Goal: Task Accomplishment & Management: Manage account settings

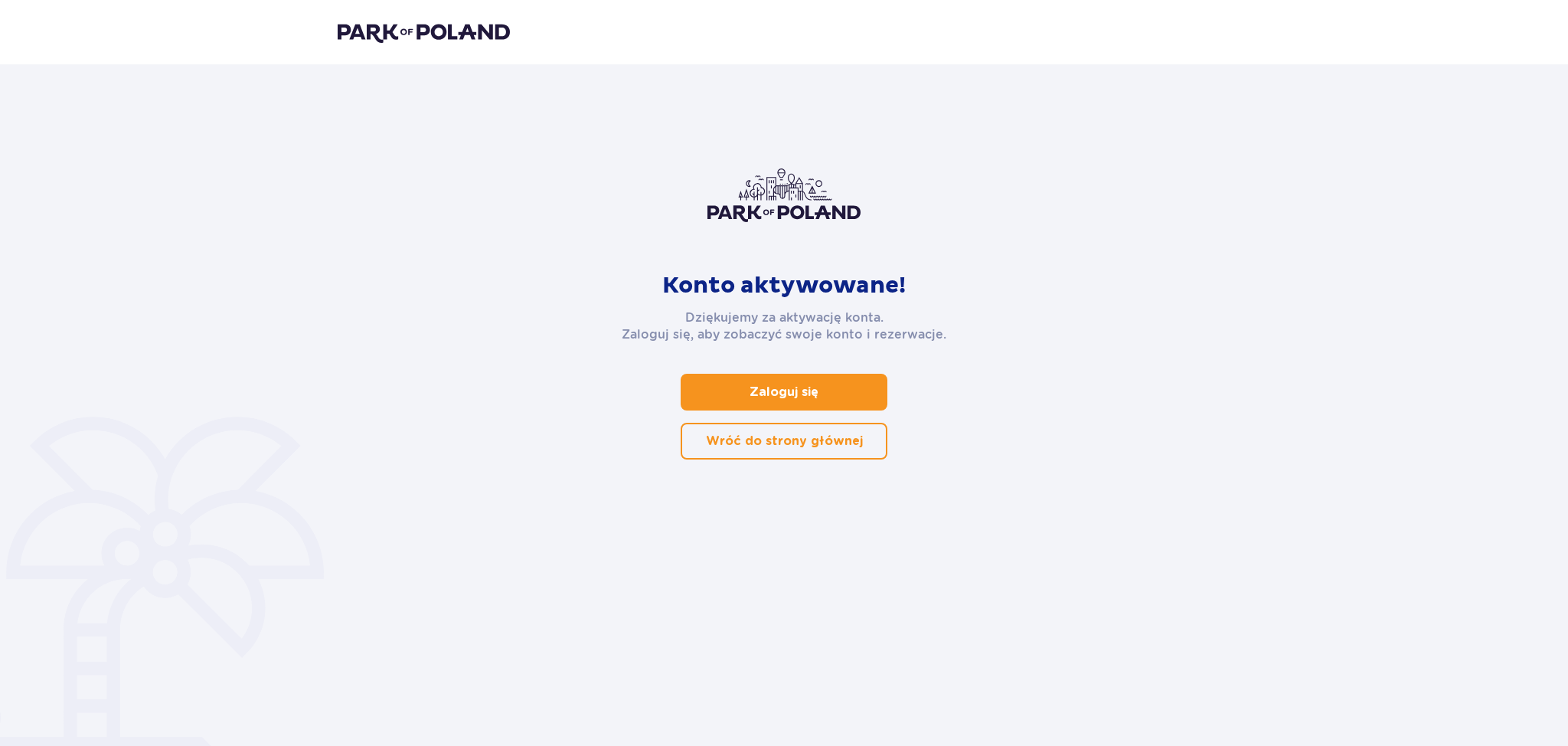
click at [865, 444] on span at bounding box center [866, 441] width 18 height 18
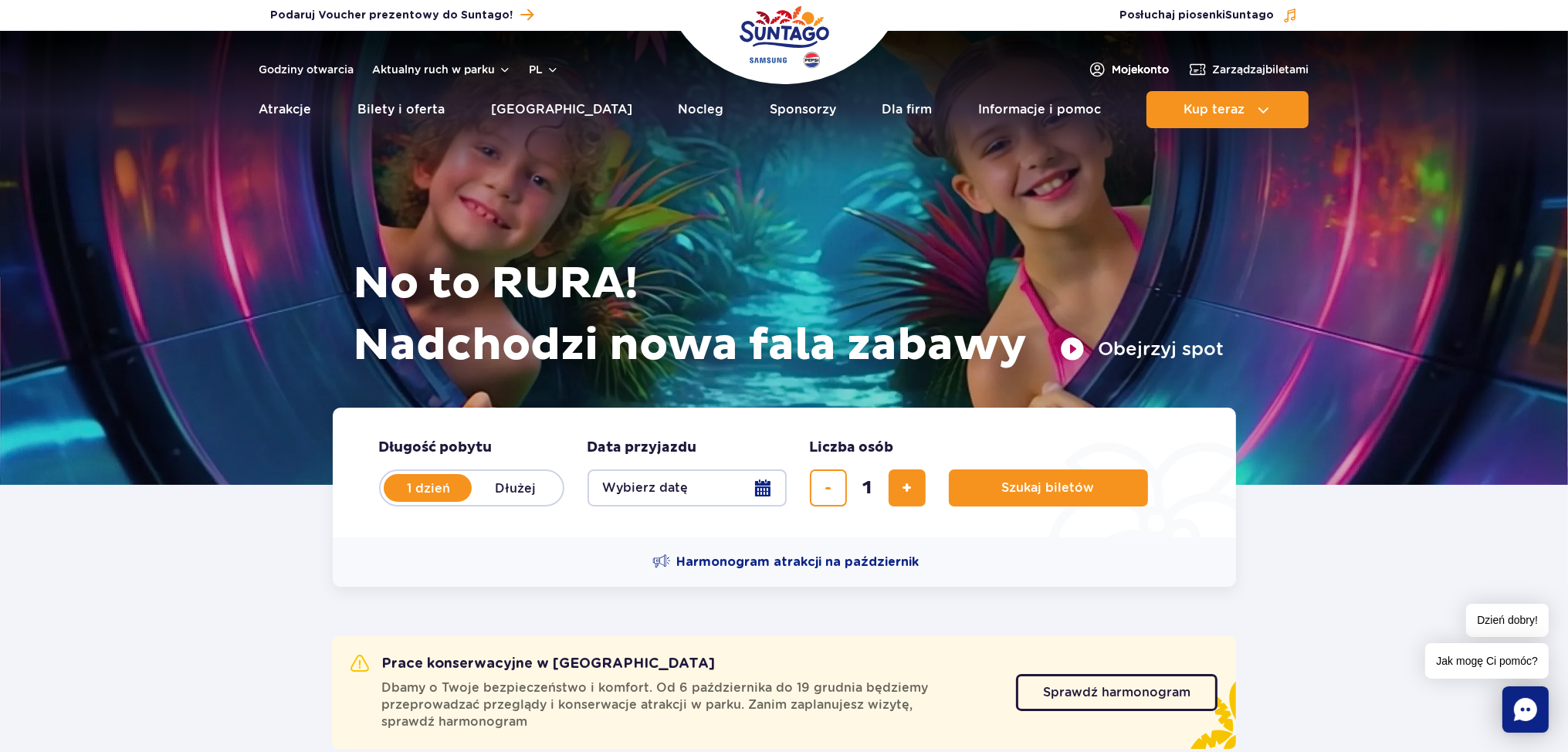
click at [1127, 70] on span "Moje konto" at bounding box center [1141, 70] width 57 height 16
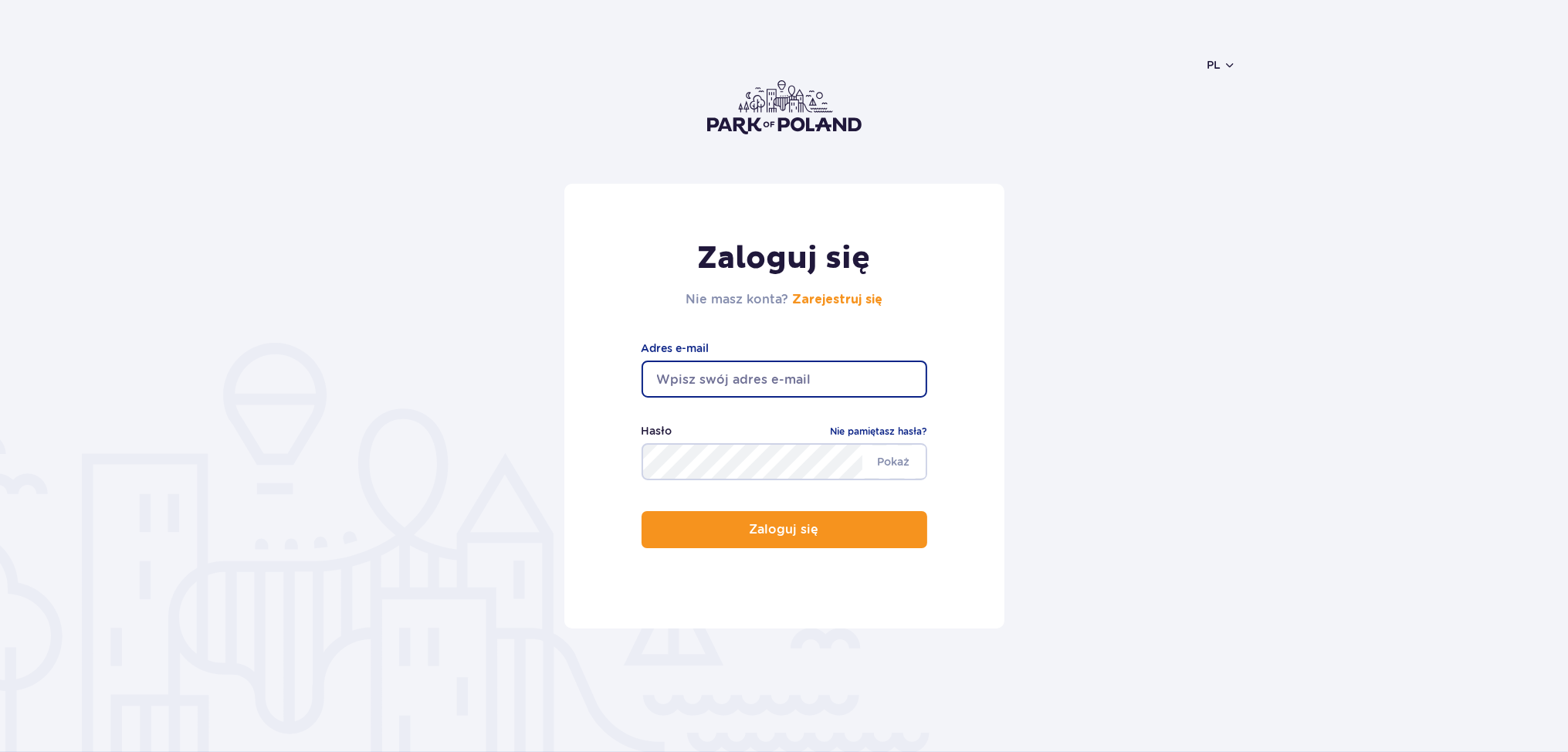
click at [736, 380] on input "email" at bounding box center [784, 379] width 285 height 37
type input "[EMAIL_ADDRESS][DOMAIN_NAME]"
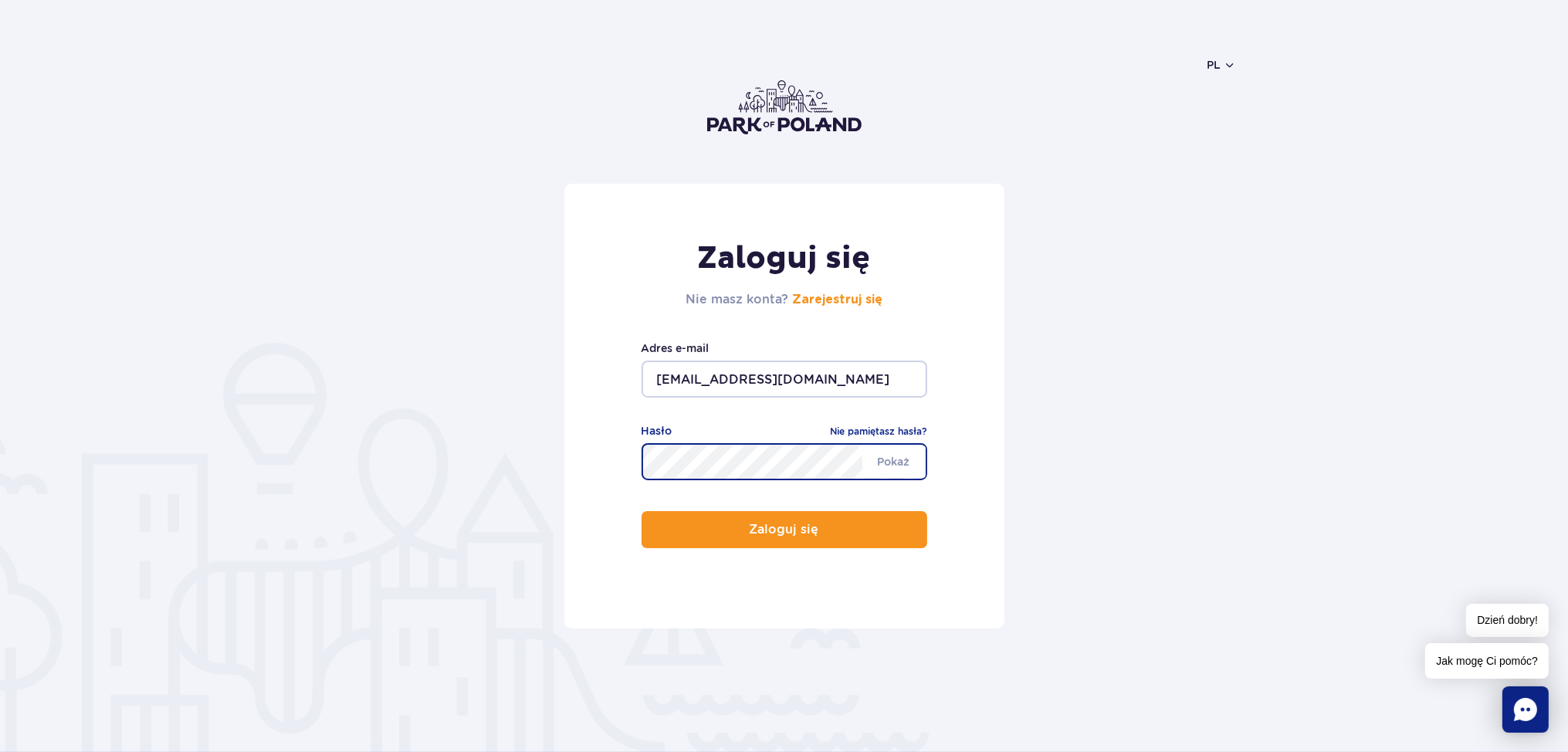
click at [641, 511] on button "Zaloguj się" at bounding box center [784, 530] width 285 height 37
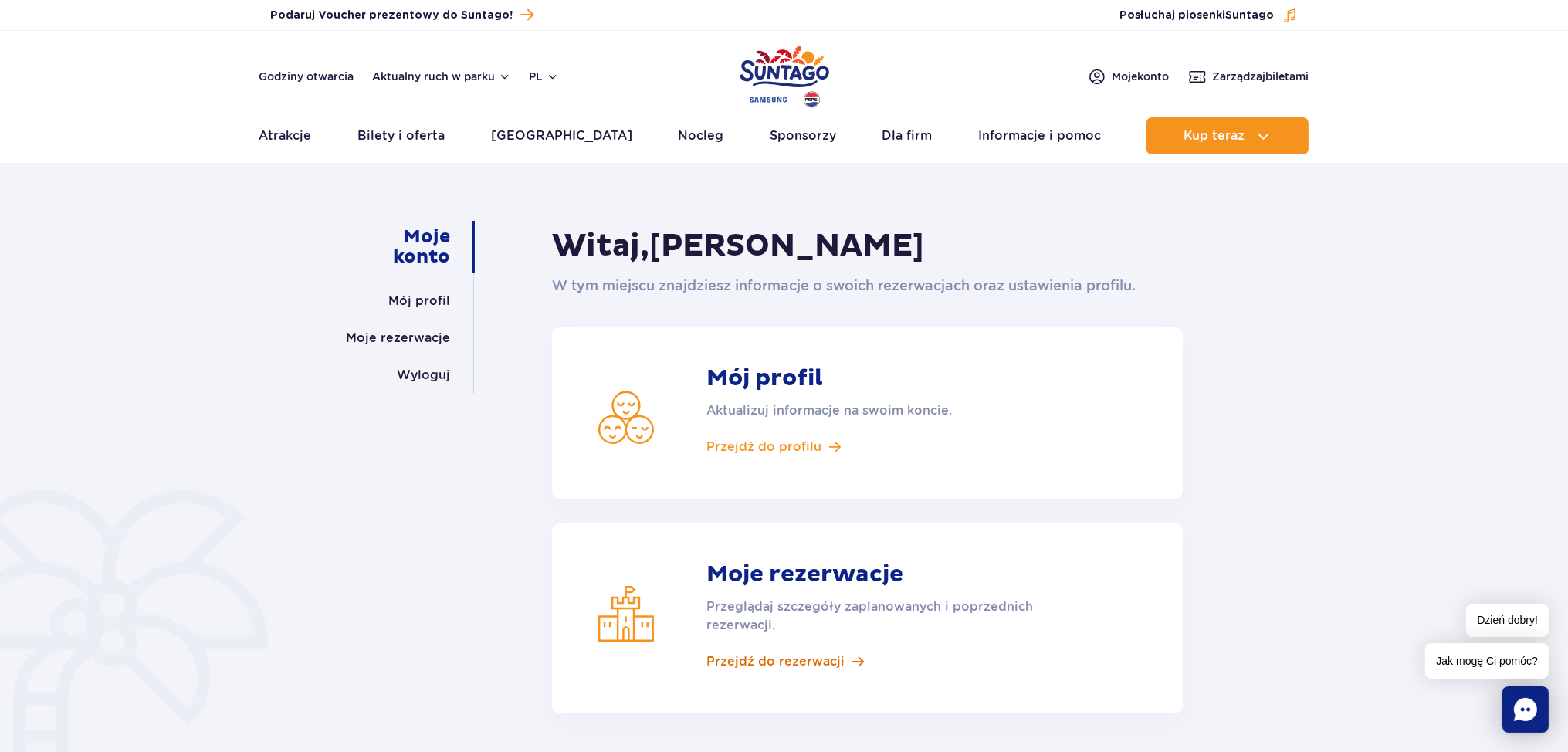
click at [748, 662] on span "Przejdź do rezerwacji" at bounding box center [775, 662] width 138 height 17
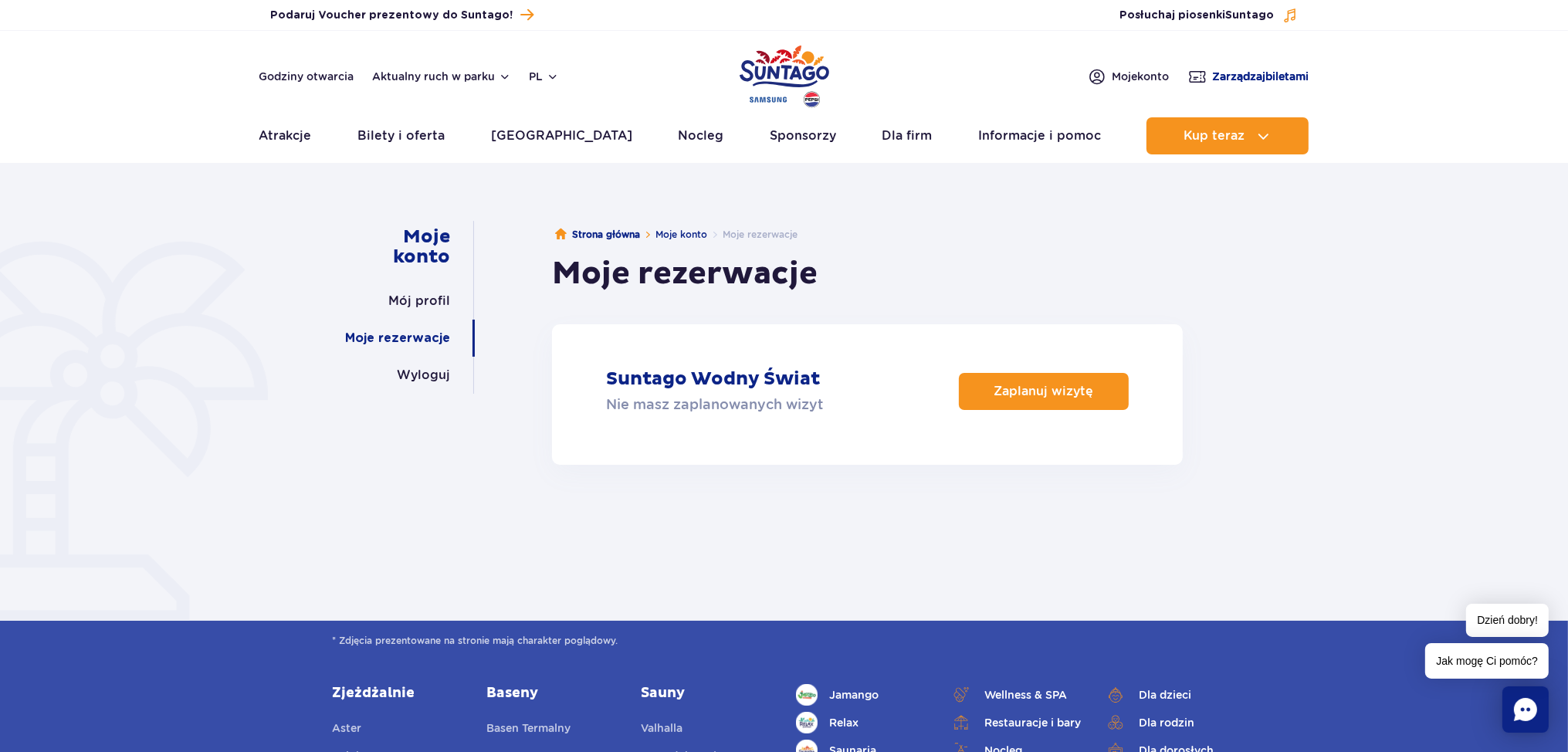
click at [1251, 74] on span "Zarządzaj biletami" at bounding box center [1260, 77] width 96 height 16
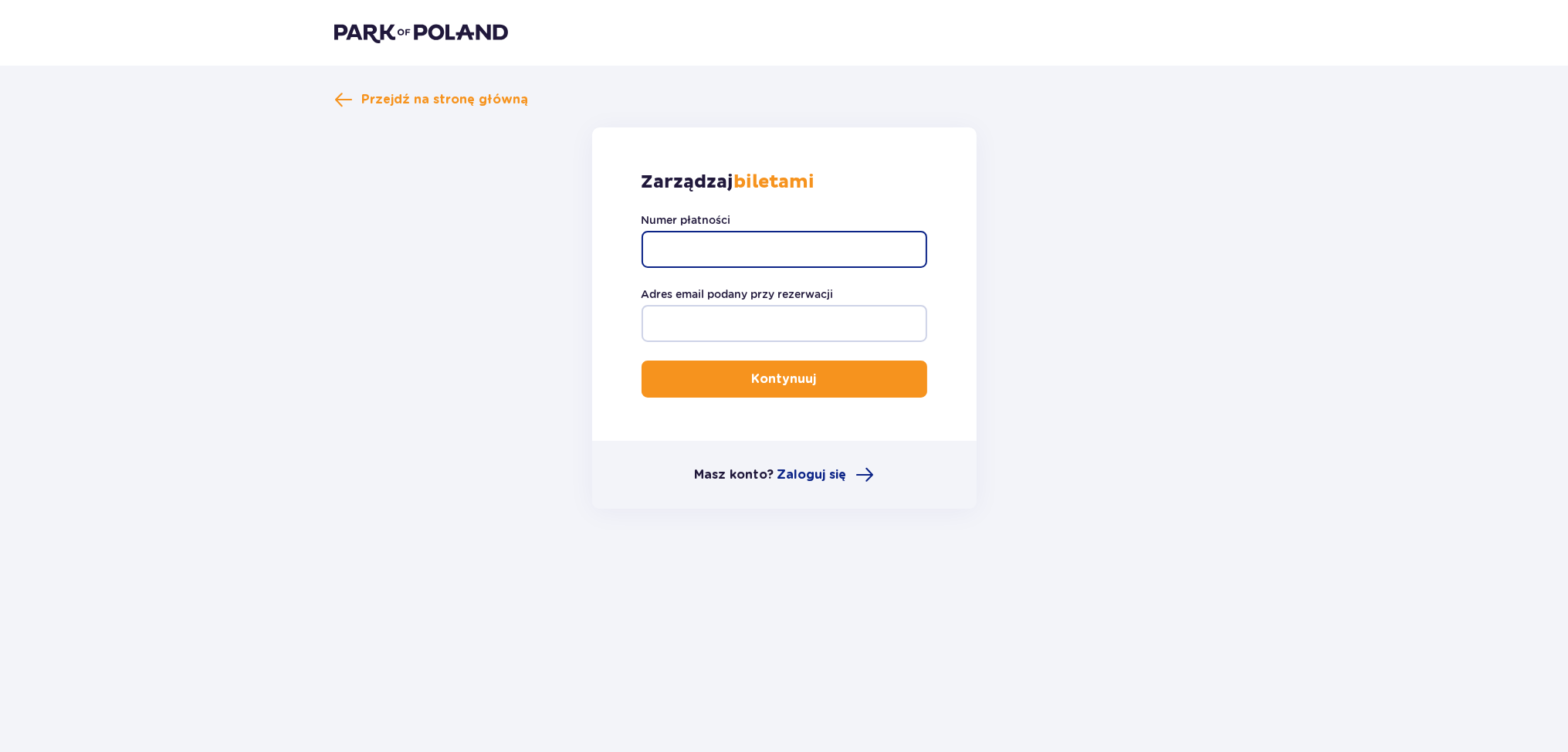
click at [821, 249] on input "Numer płatności" at bounding box center [784, 249] width 285 height 37
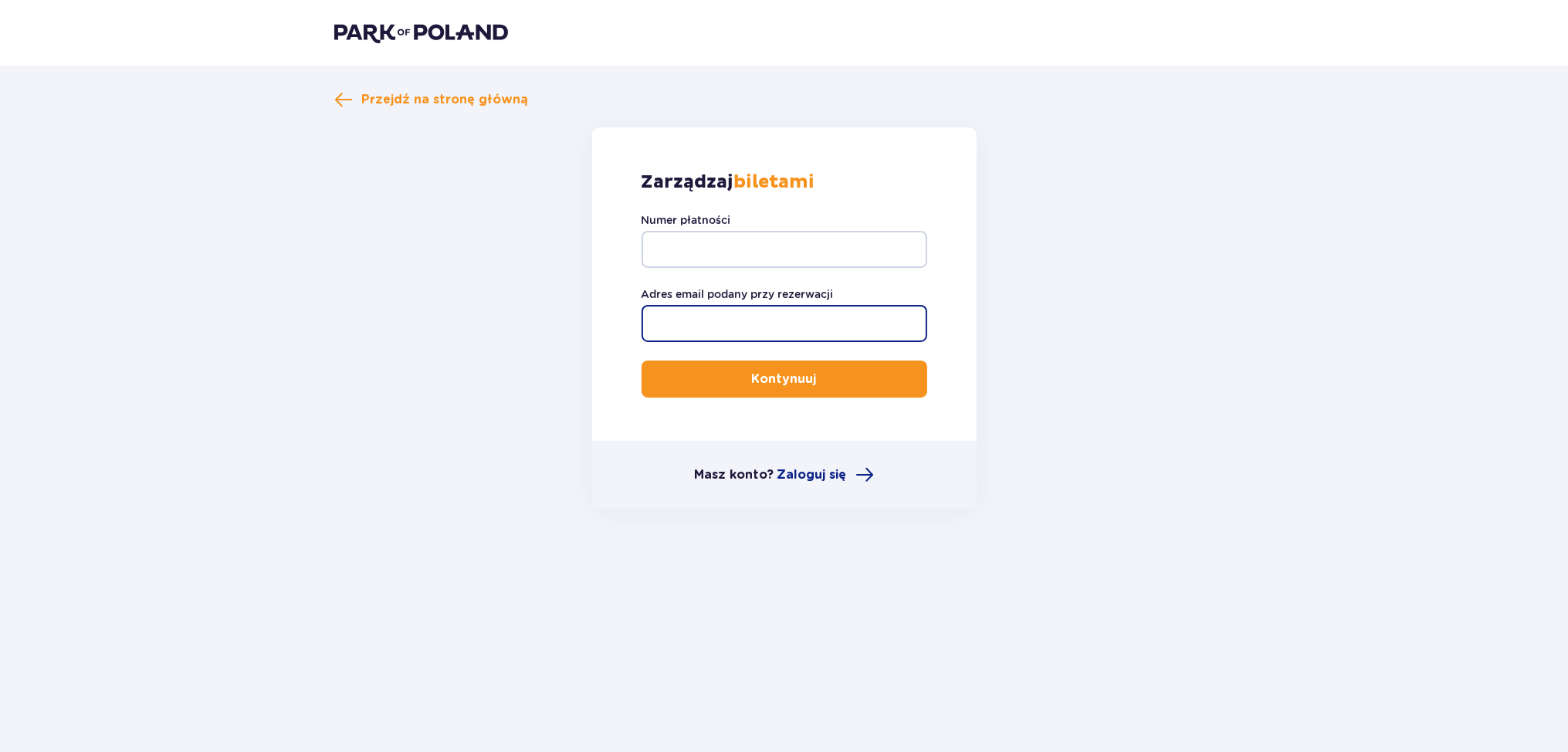
click at [780, 312] on input "Adres email podany przy rezerwacji" at bounding box center [784, 323] width 285 height 37
type input "[EMAIL_ADDRESS][DOMAIN_NAME]"
click at [769, 376] on p "Kontynuuj" at bounding box center [784, 379] width 65 height 17
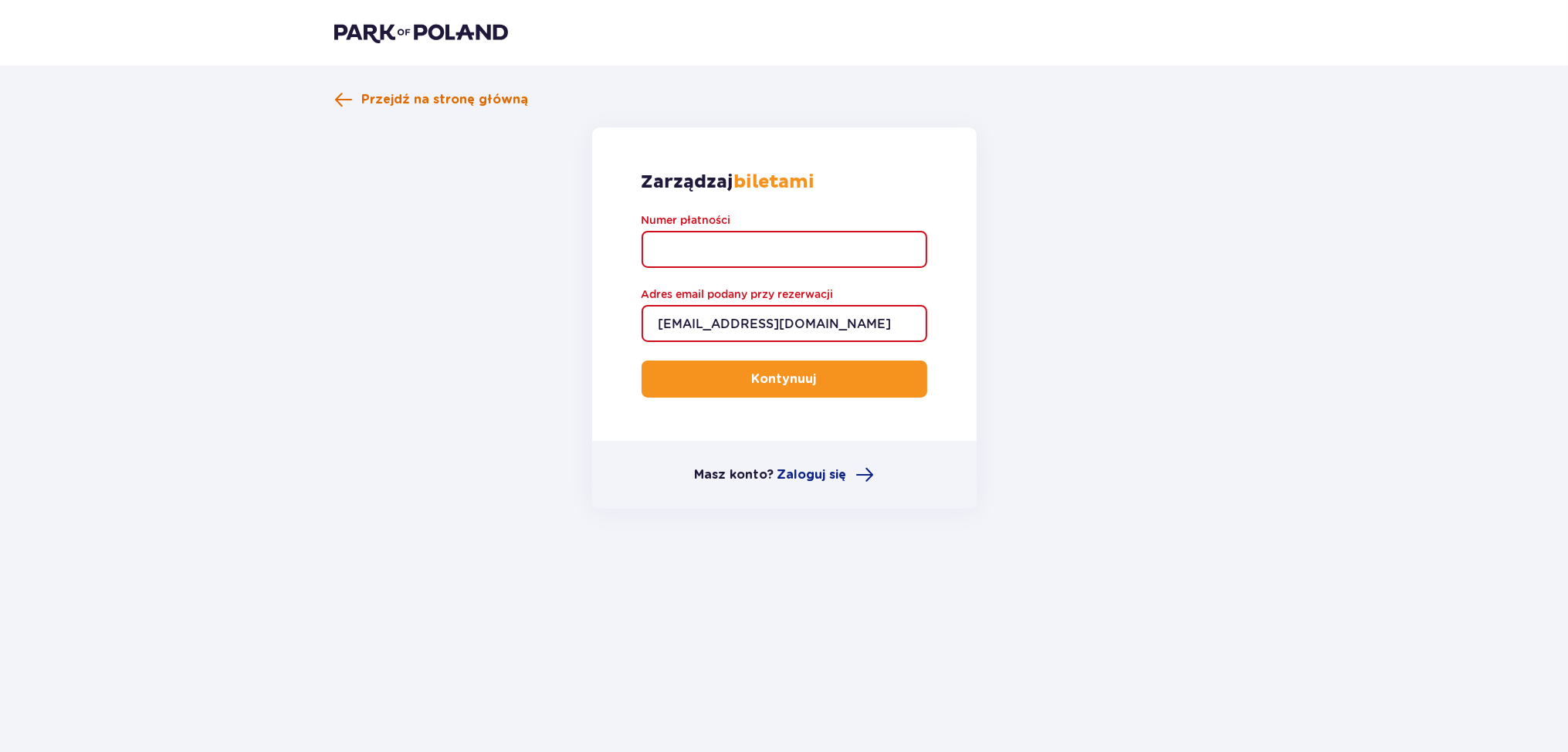
click at [443, 85] on div "Przejdź na stronę główną Zarządzaj biletami Numer płatności Adres email podany …" at bounding box center [784, 334] width 1568 height 536
click at [443, 100] on span "Przejdź na stronę główną" at bounding box center [445, 100] width 167 height 17
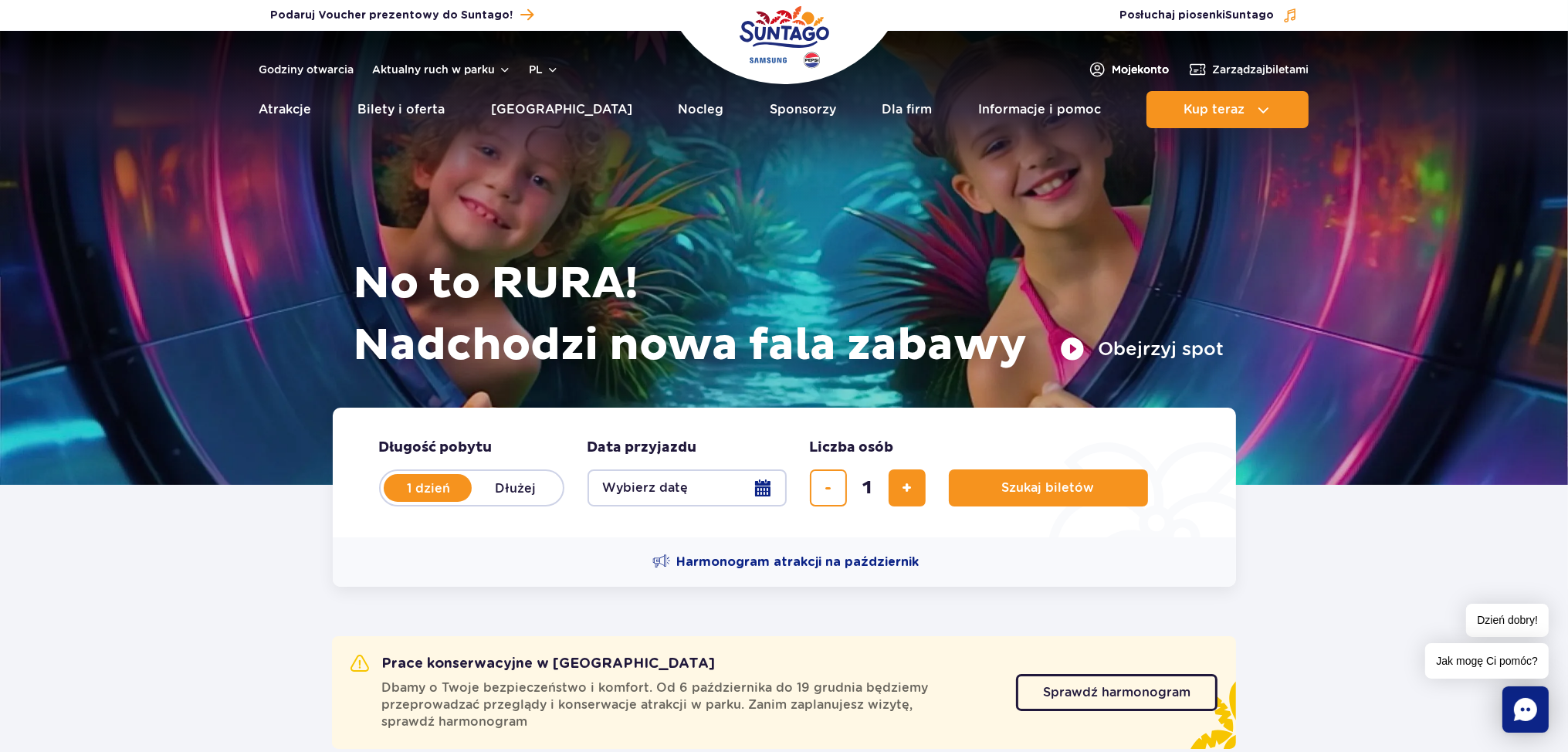
click at [1129, 64] on span "Moje konto" at bounding box center [1141, 70] width 57 height 16
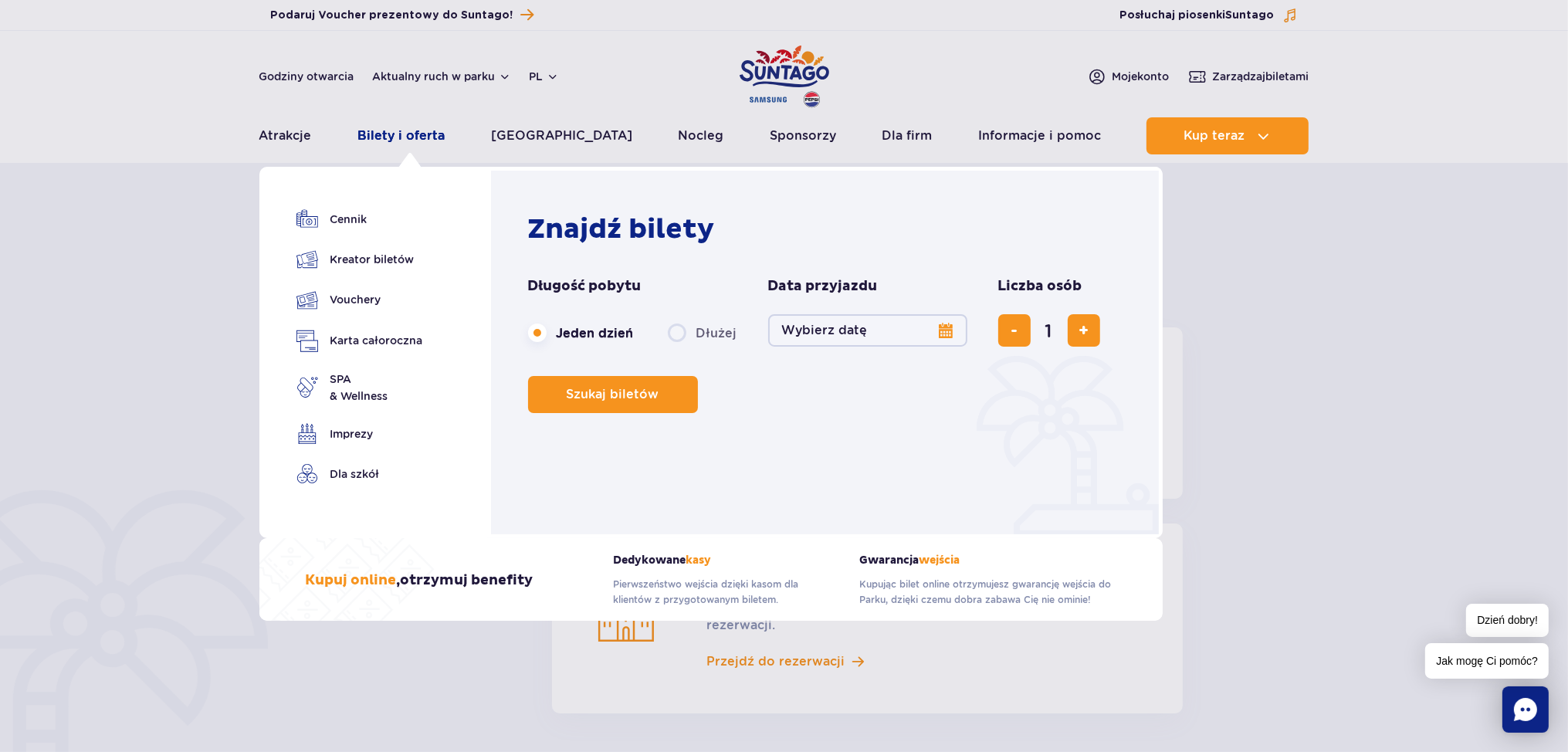
click at [421, 141] on link "Bilety i oferta" at bounding box center [402, 136] width 87 height 37
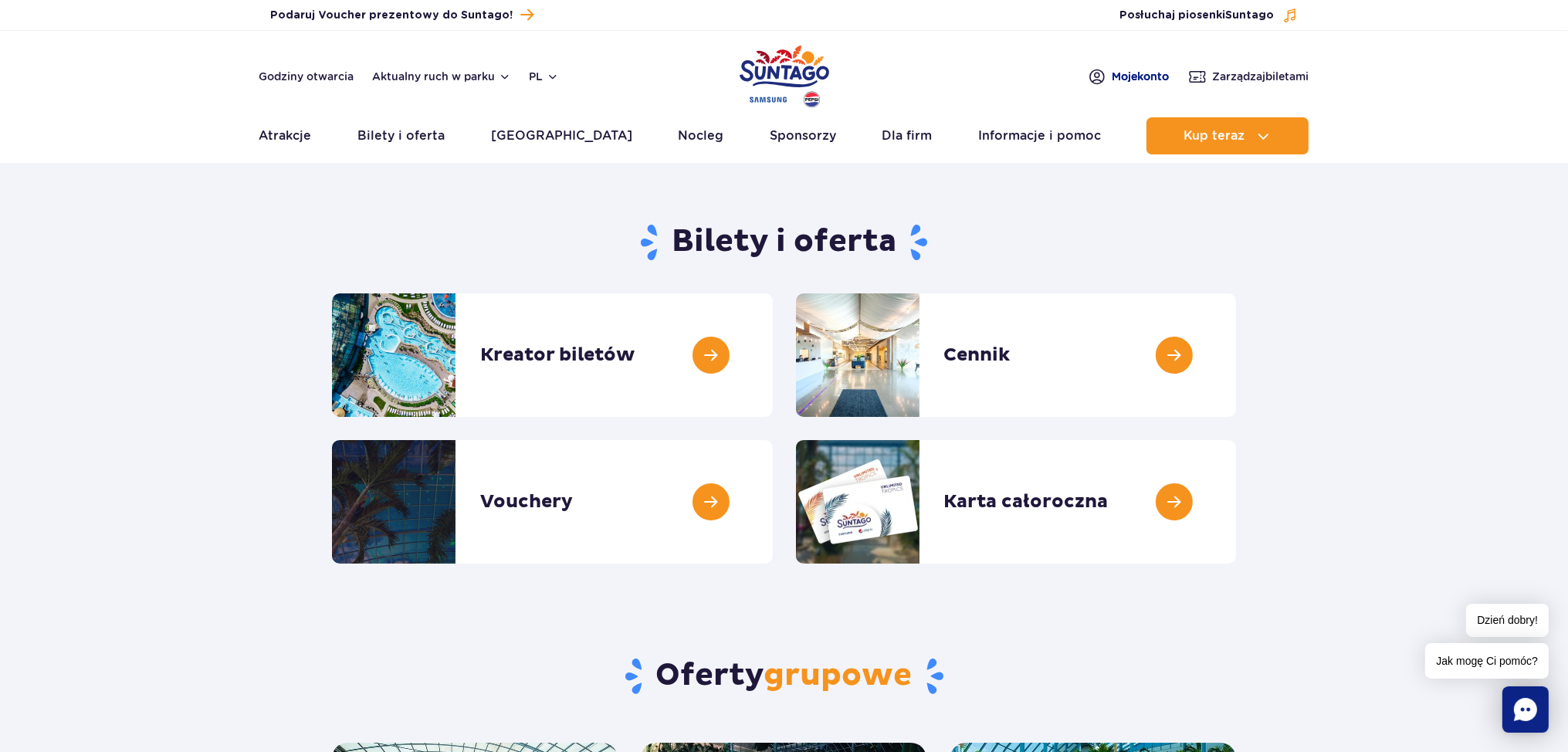
click at [1143, 80] on span "Moje konto" at bounding box center [1141, 77] width 57 height 16
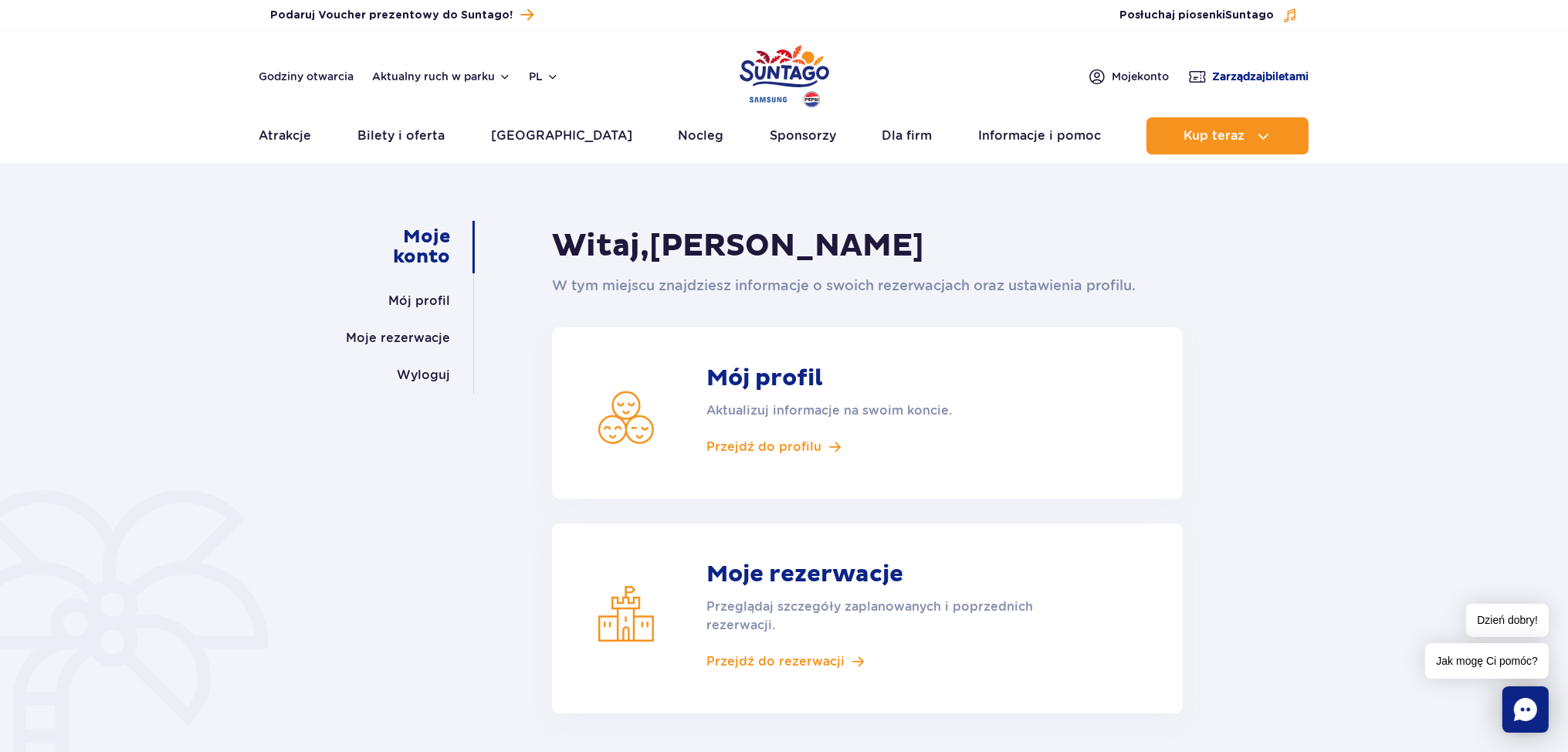
click at [1225, 77] on span "Zarządzaj biletami" at bounding box center [1260, 77] width 96 height 16
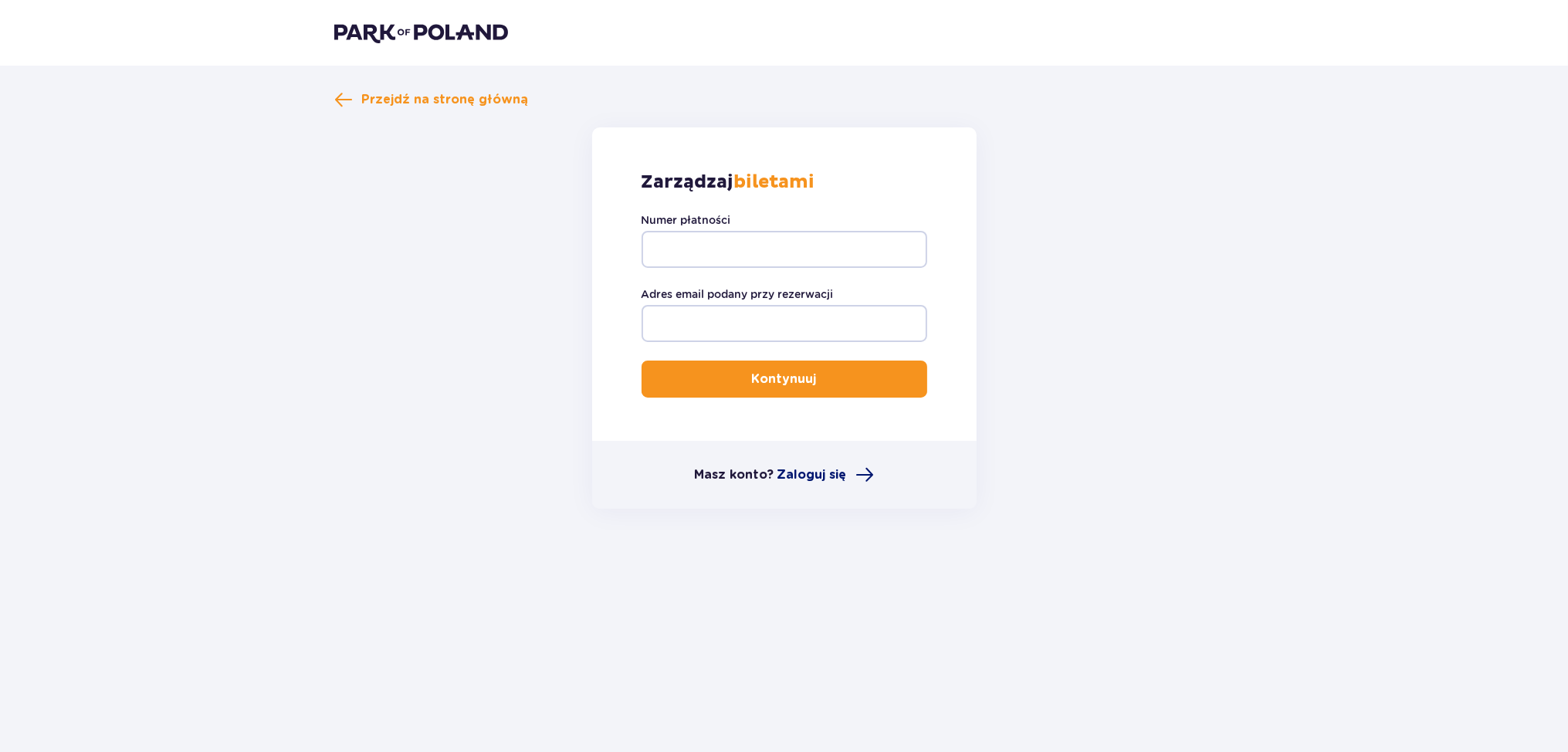
click at [802, 473] on span "Zaloguj się" at bounding box center [812, 475] width 70 height 17
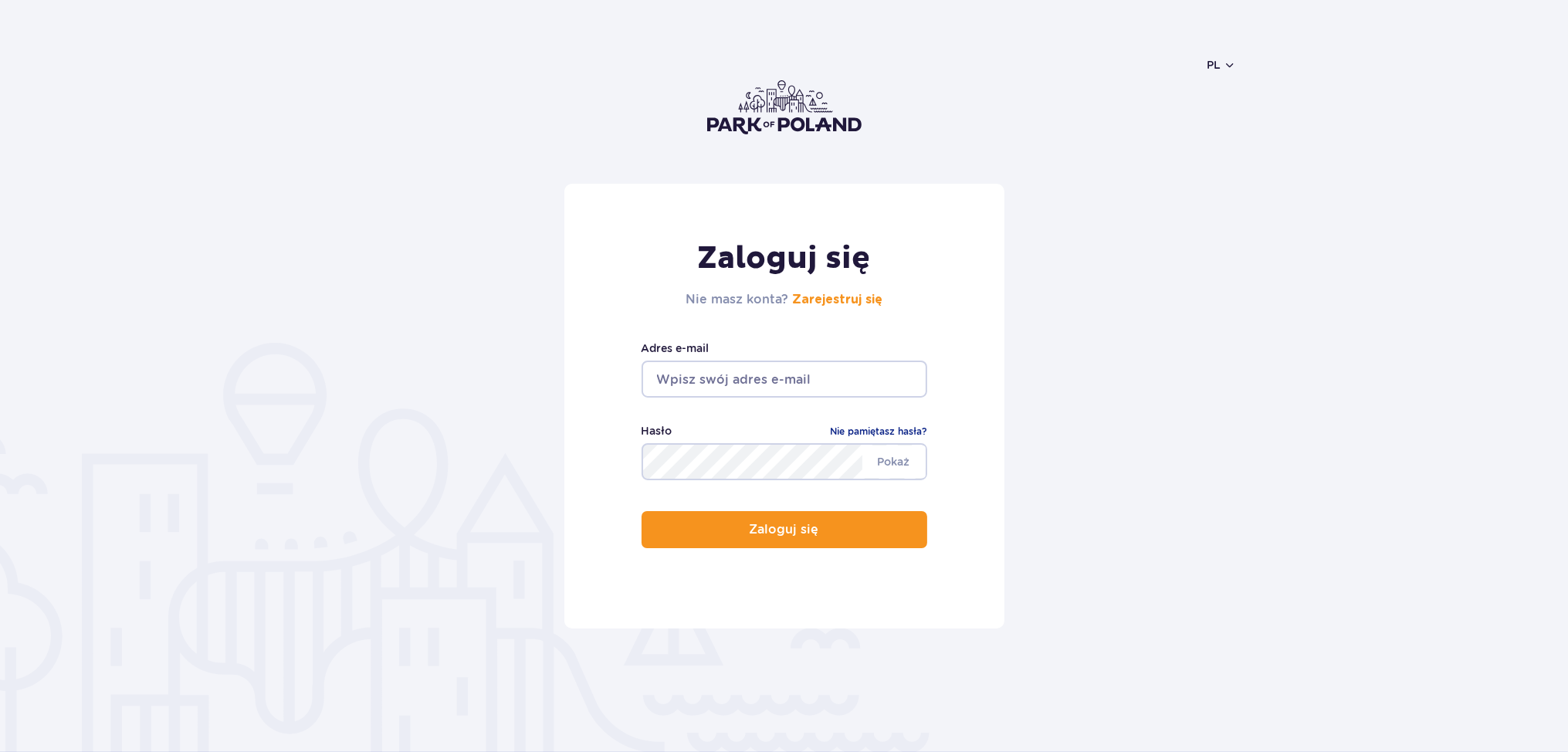
click at [681, 386] on input "email" at bounding box center [784, 379] width 285 height 37
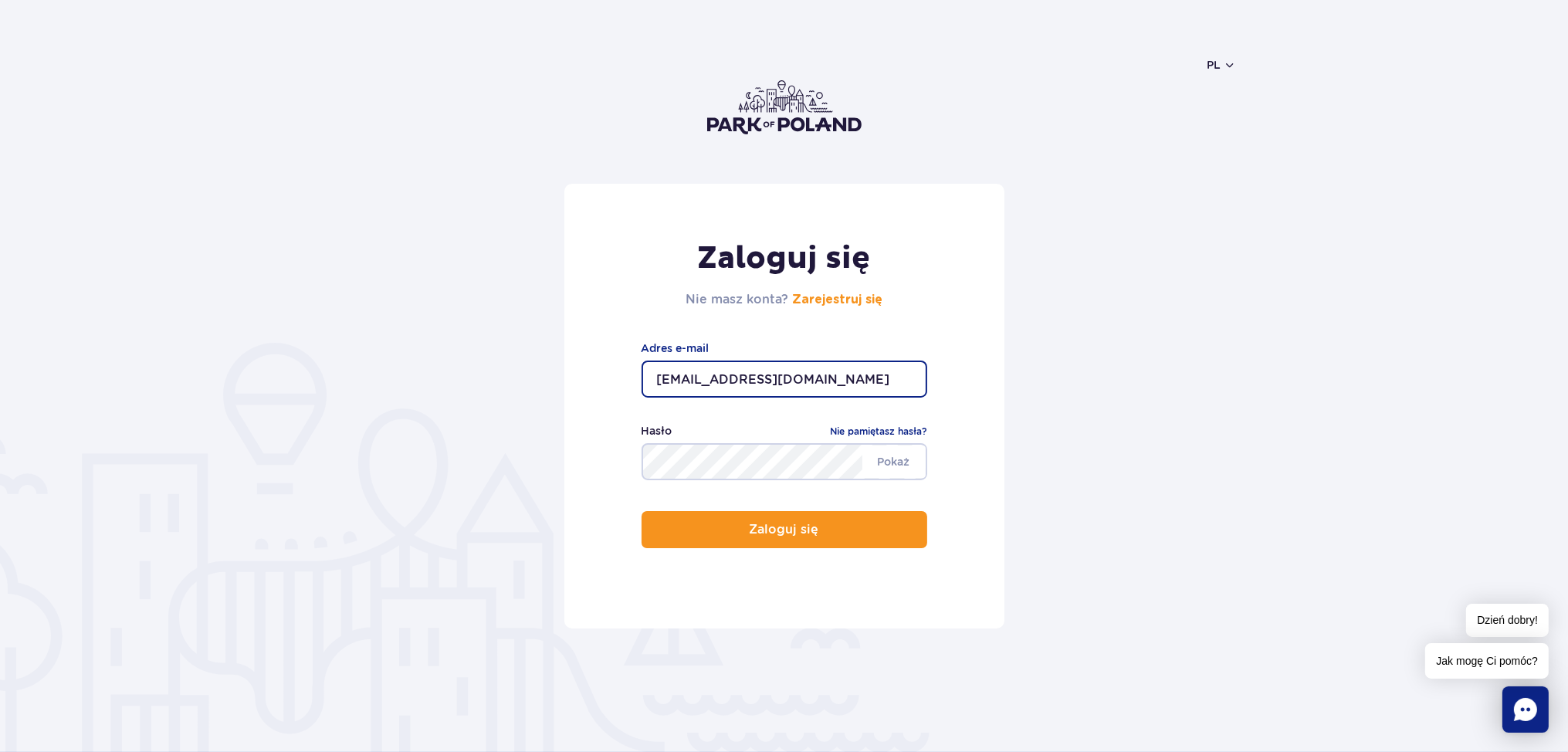
type input "[EMAIL_ADDRESS][DOMAIN_NAME]"
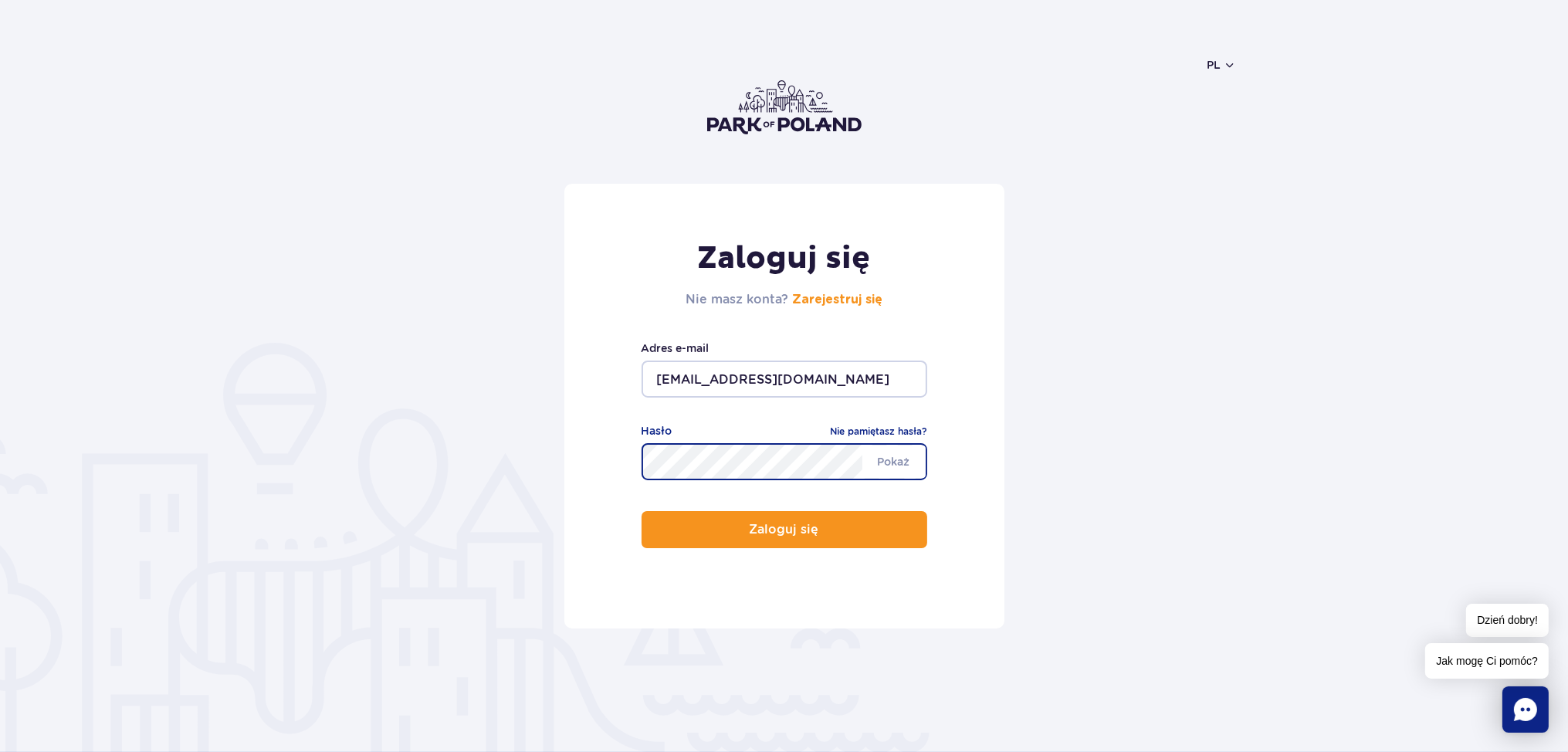
click at [641, 511] on button "Zaloguj się" at bounding box center [784, 530] width 285 height 37
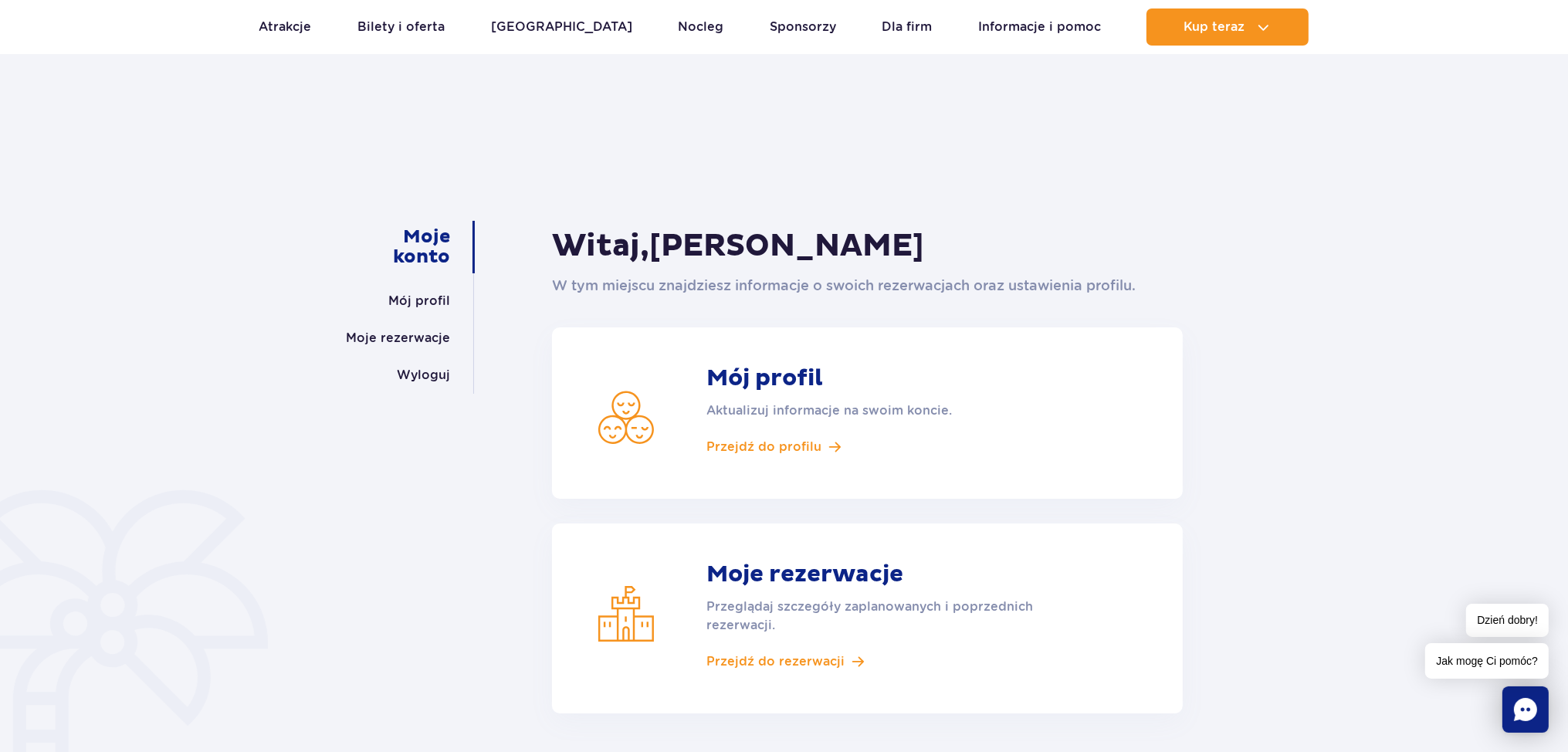
scroll to position [82, 0]
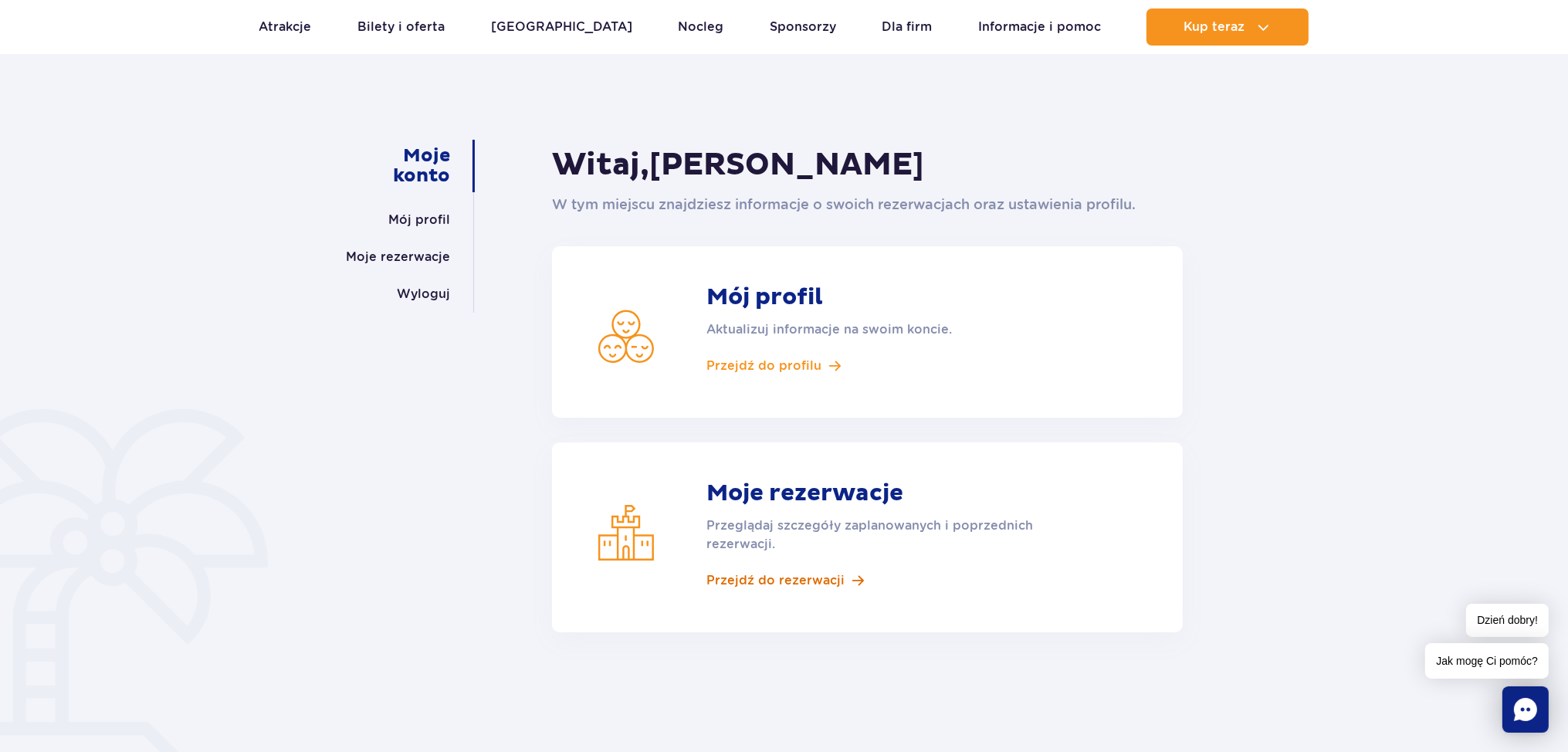
click at [747, 585] on span "Przejdź do rezerwacji" at bounding box center [775, 581] width 138 height 17
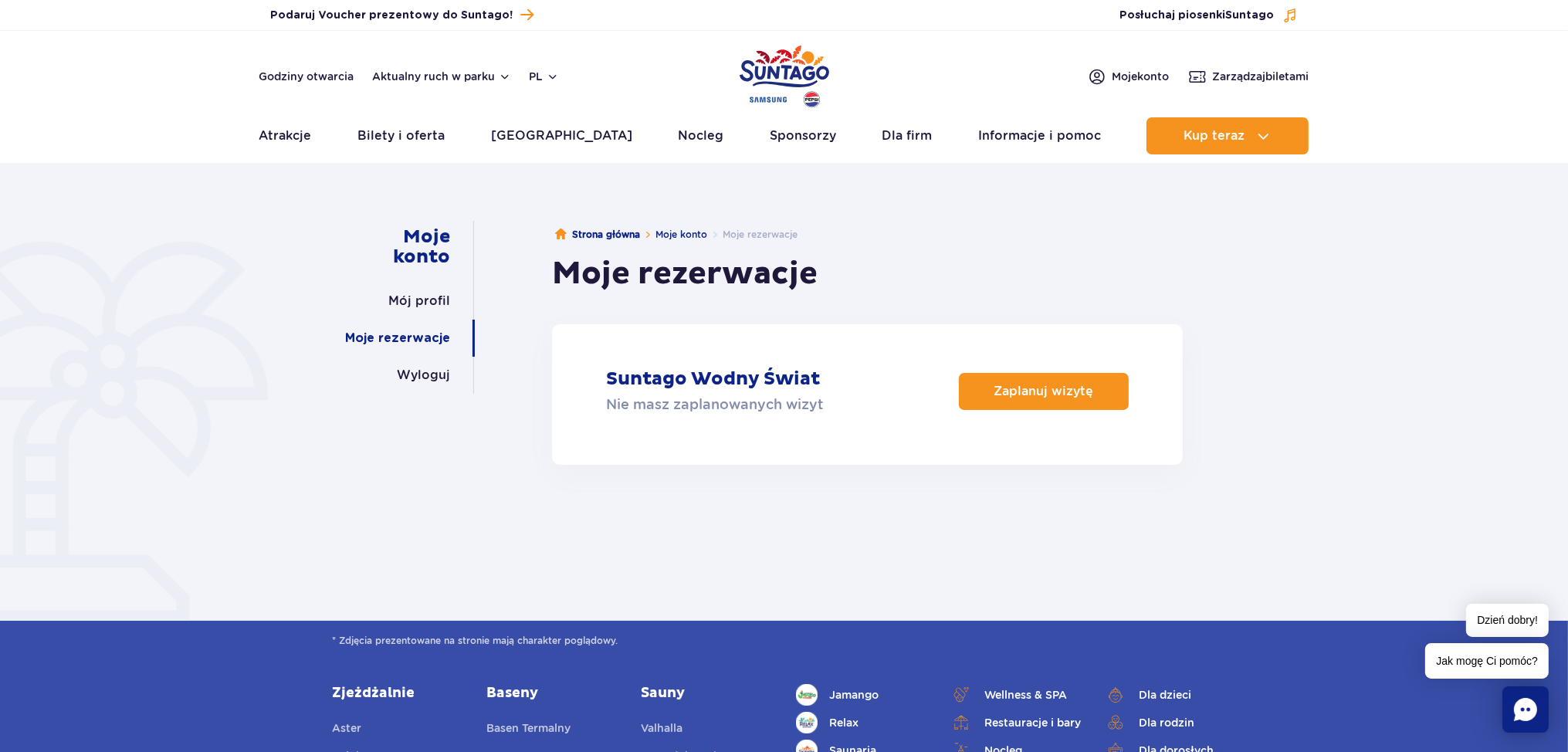
click at [759, 392] on div "Suntago Wodny Świat Nie masz zaplanowanych wizyt" at bounding box center [715, 391] width 217 height 48
click at [1050, 392] on p "Zaplanuj wizytę" at bounding box center [1038, 391] width 100 height 15
click at [1231, 74] on span "Zarządzaj biletami" at bounding box center [1260, 77] width 96 height 16
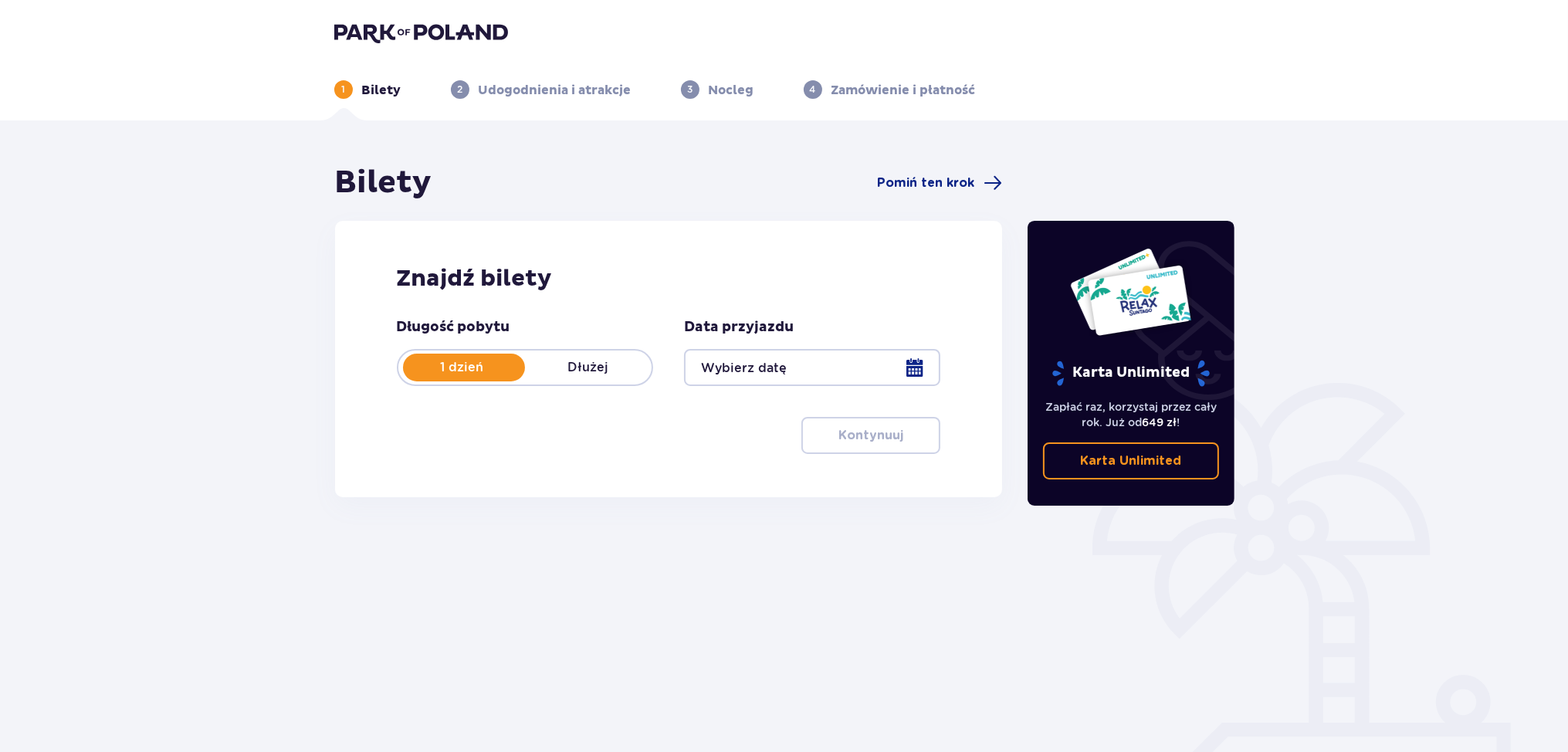
click at [906, 369] on div at bounding box center [812, 368] width 256 height 37
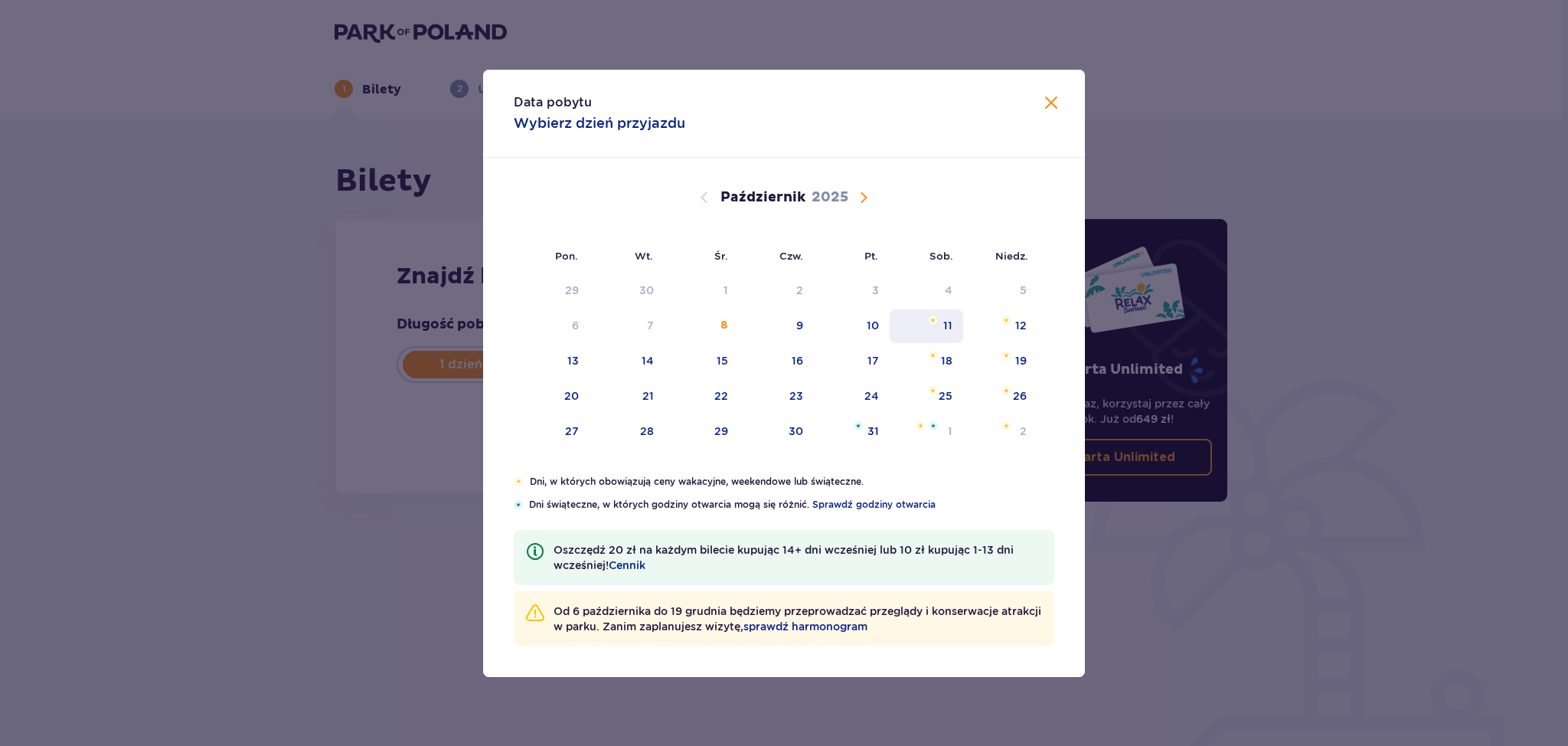
click at [951, 331] on div "11" at bounding box center [948, 325] width 10 height 15
type input "11.10.25"
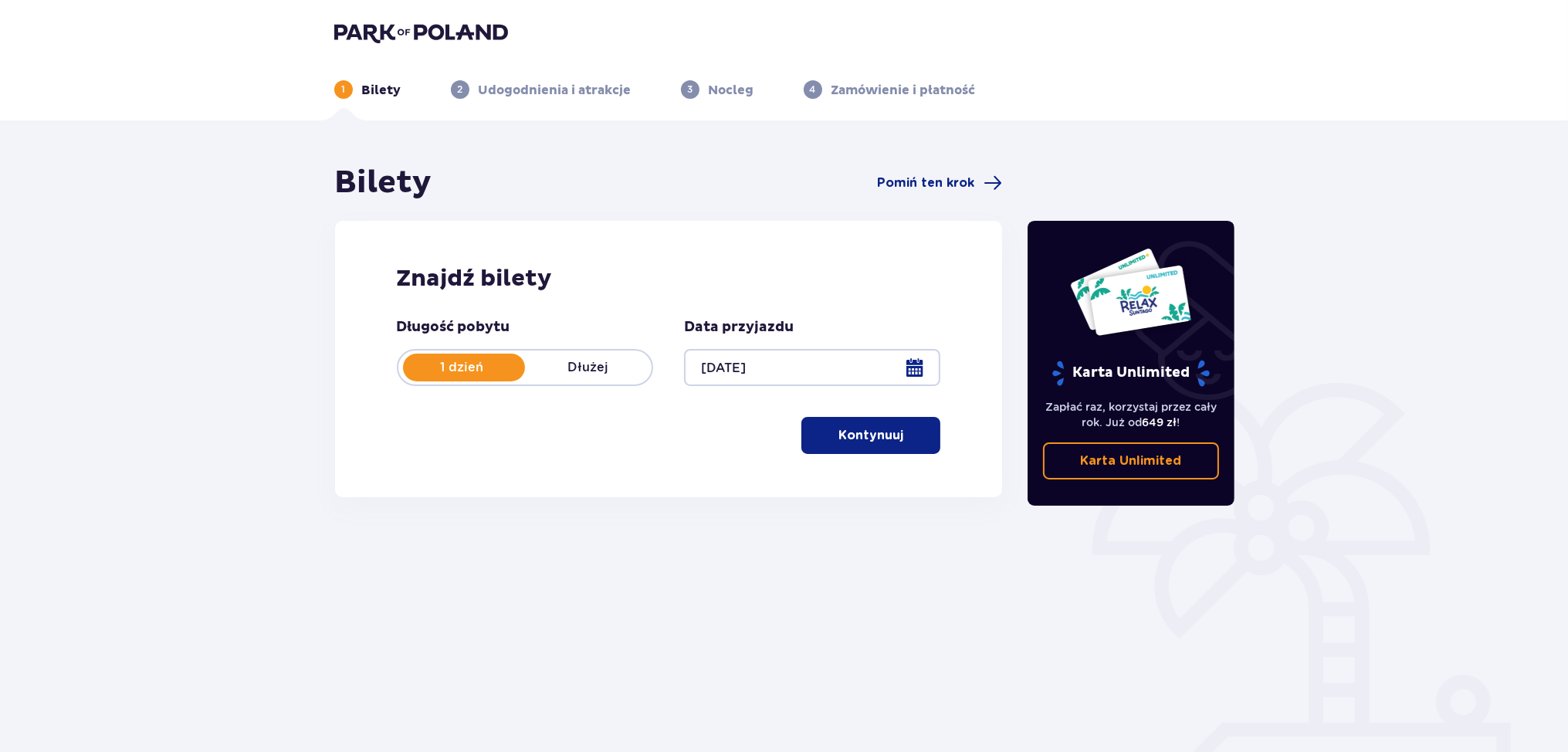
click at [851, 435] on p "Kontynuuj" at bounding box center [870, 436] width 65 height 17
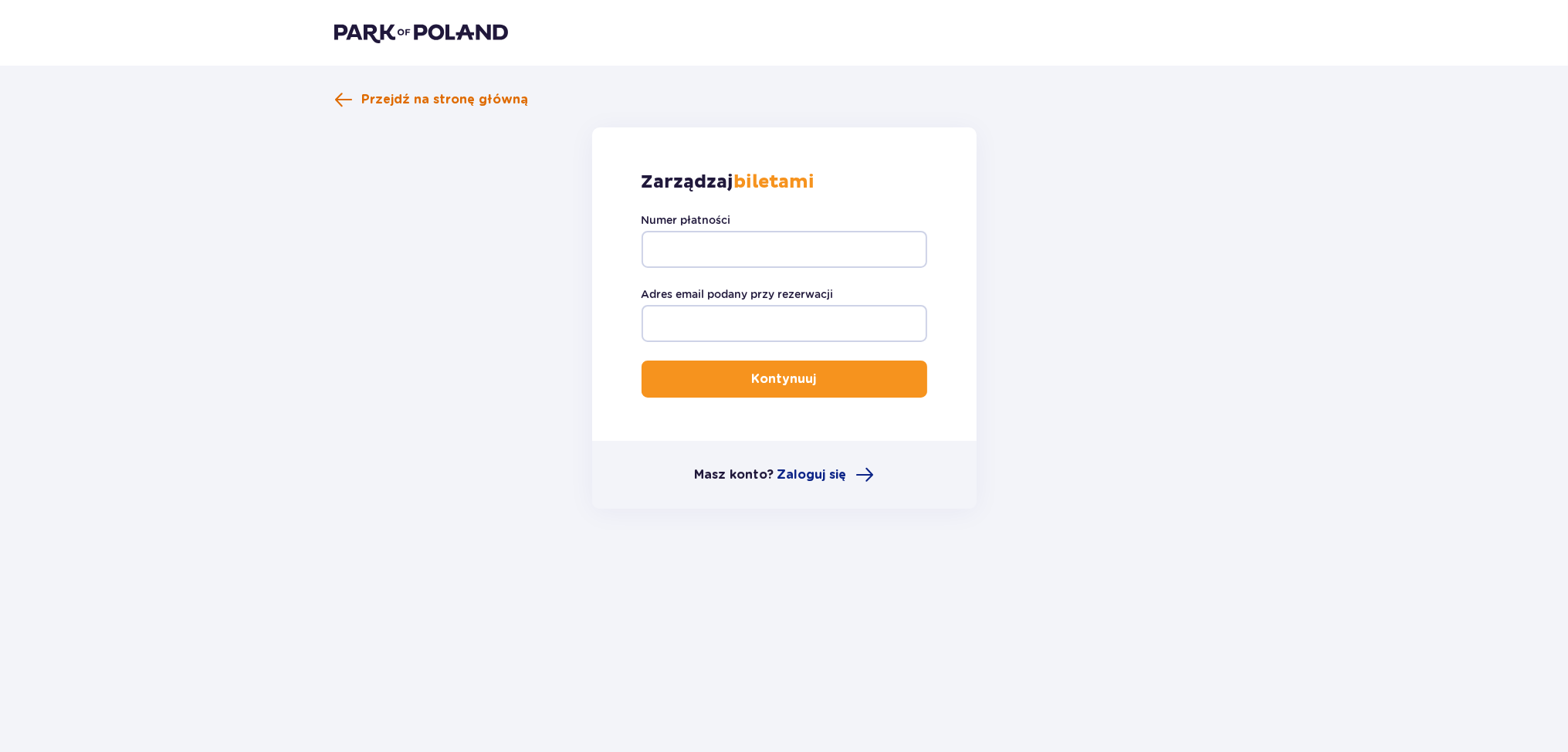
click at [369, 96] on span "Przejdź na stronę główną" at bounding box center [445, 100] width 167 height 17
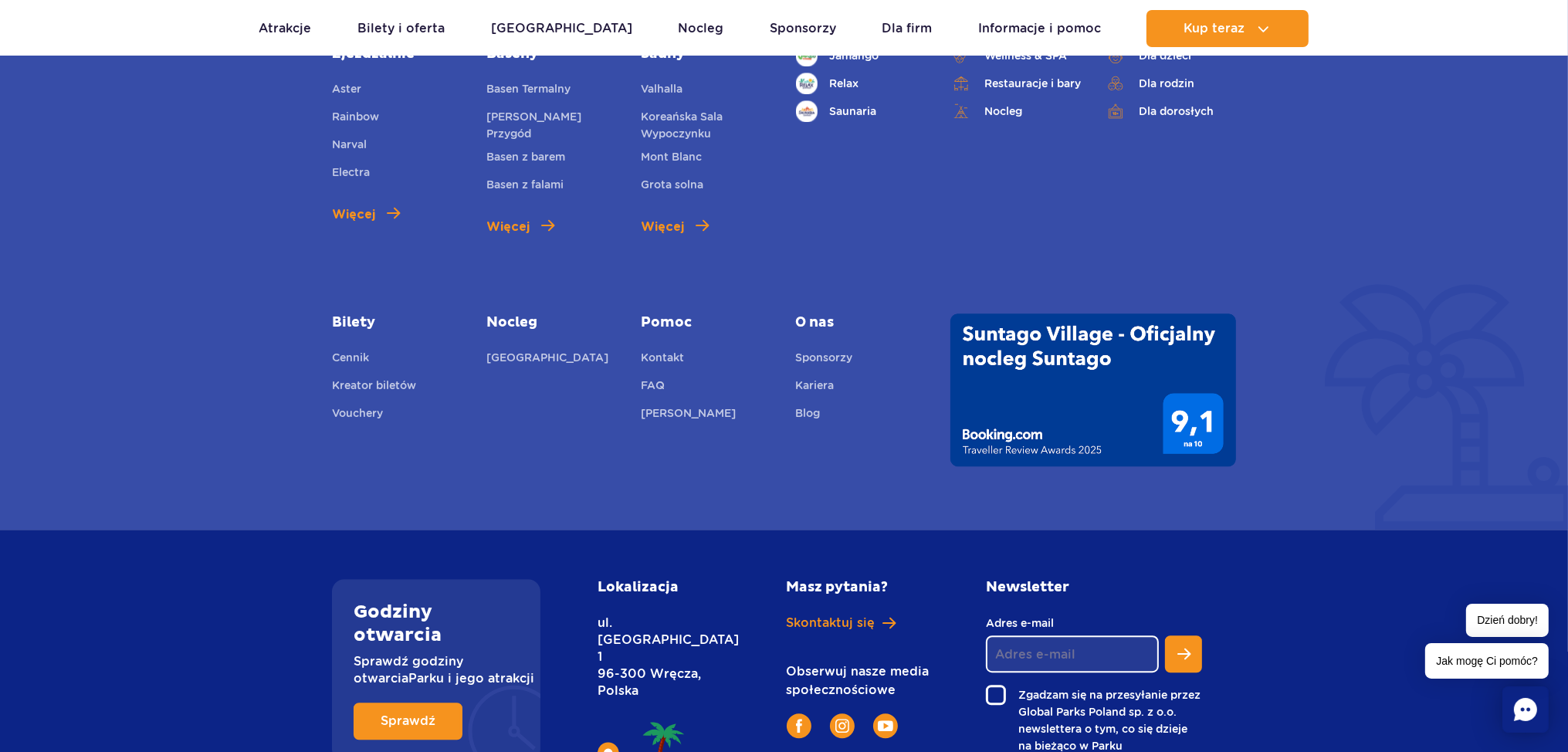
scroll to position [5724, 0]
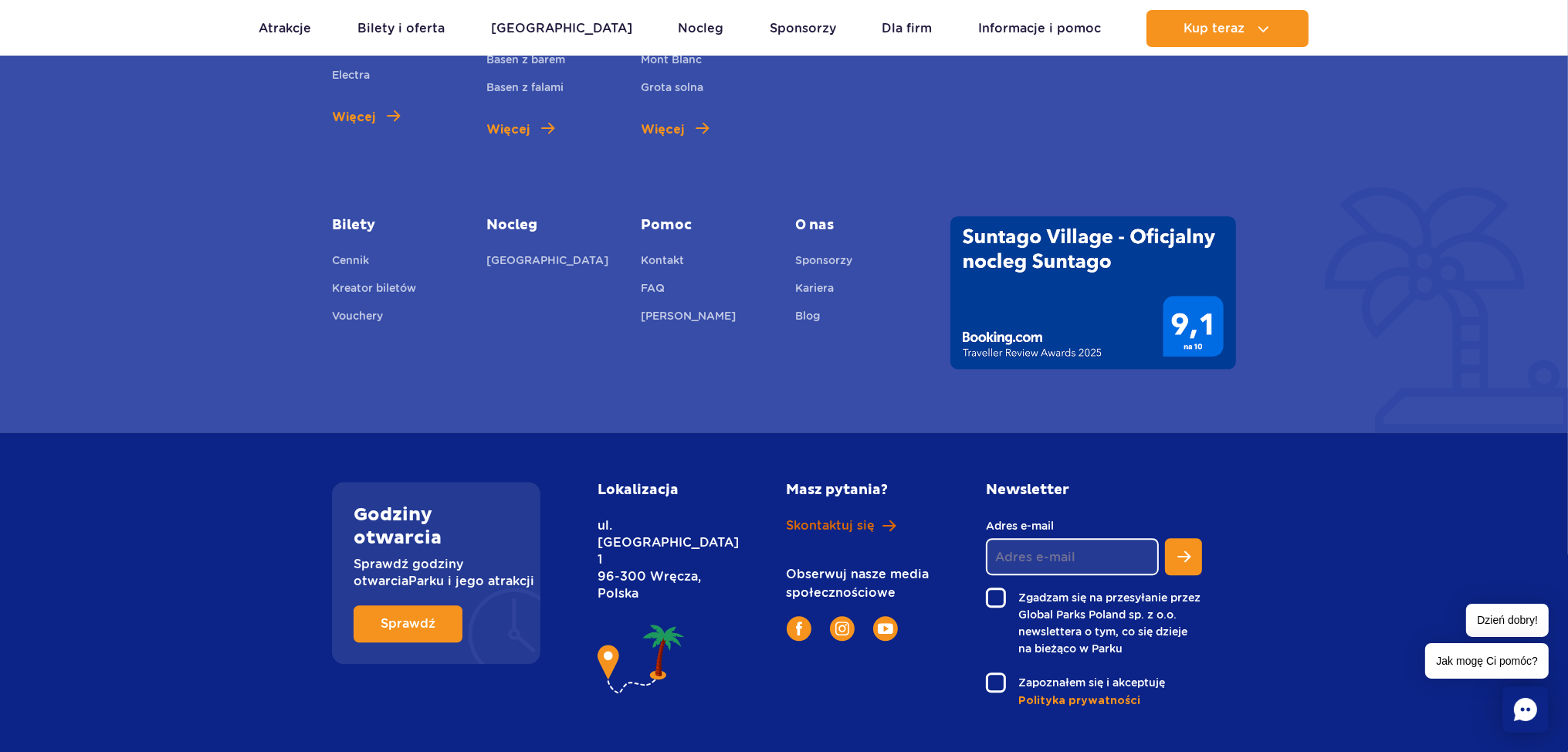
click at [825, 517] on span "Skontaktuj się" at bounding box center [832, 526] width 89 height 17
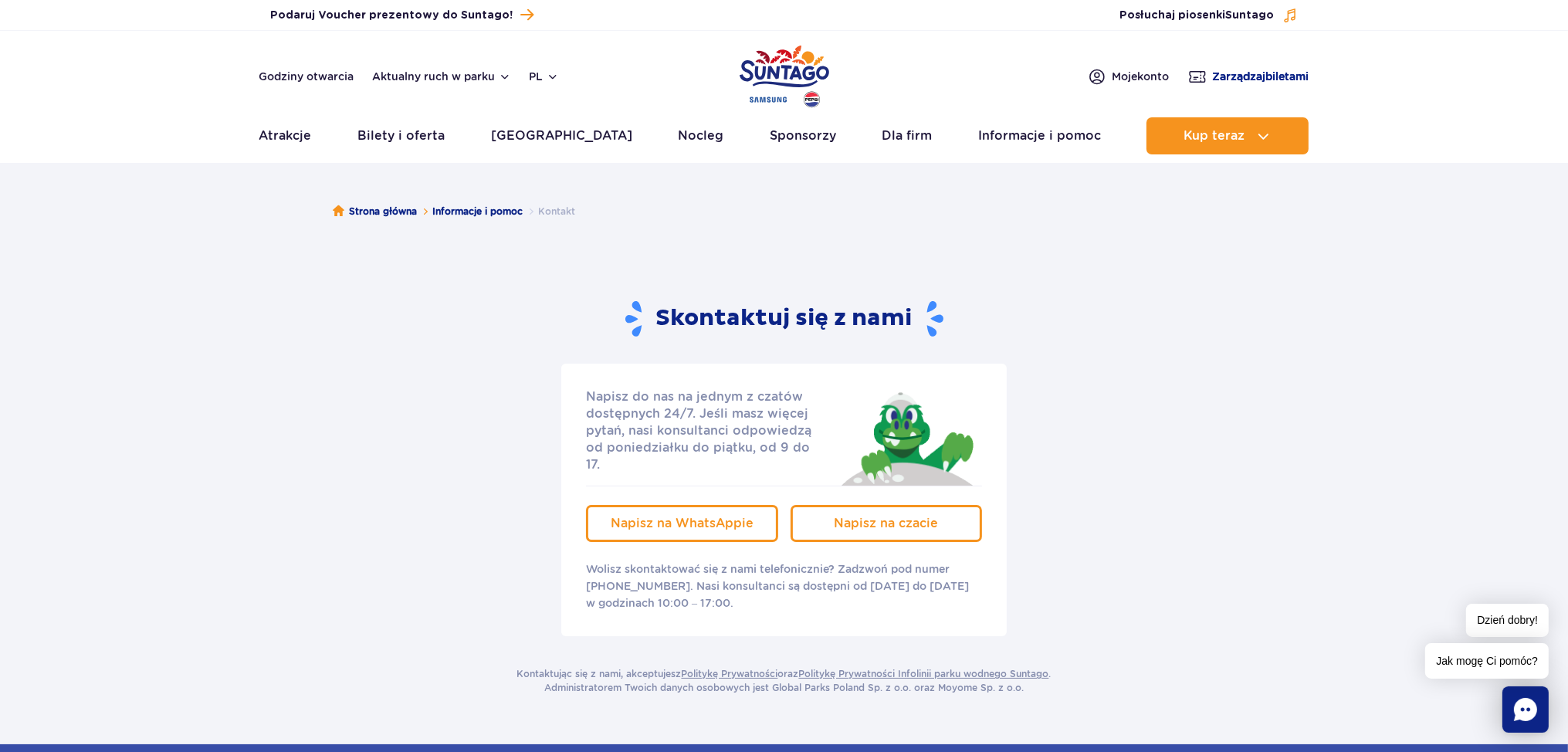
click at [1240, 81] on span "Zarządzaj biletami" at bounding box center [1260, 77] width 96 height 16
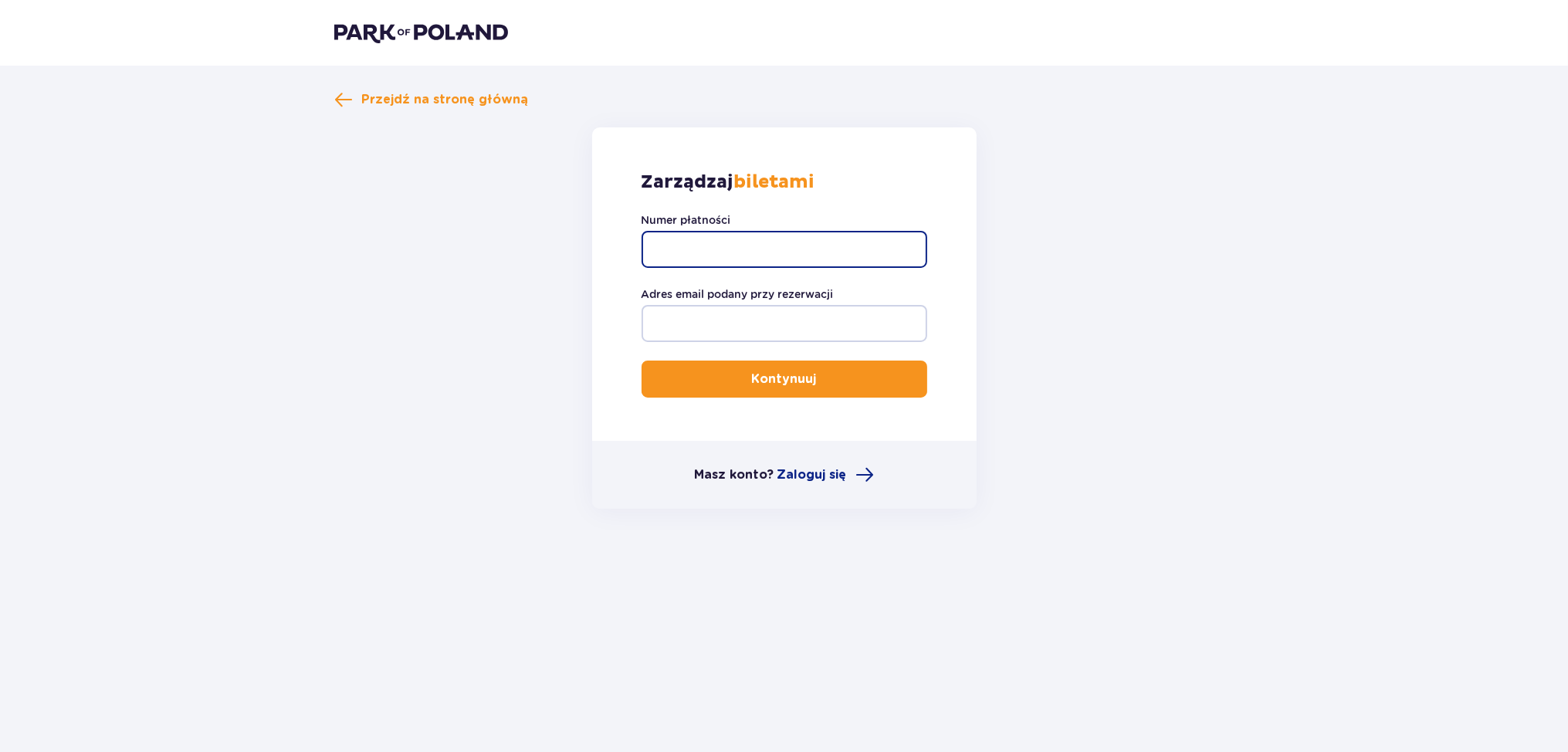
click at [767, 264] on input "Numer płatności" at bounding box center [784, 249] width 285 height 37
type input "86611384612"
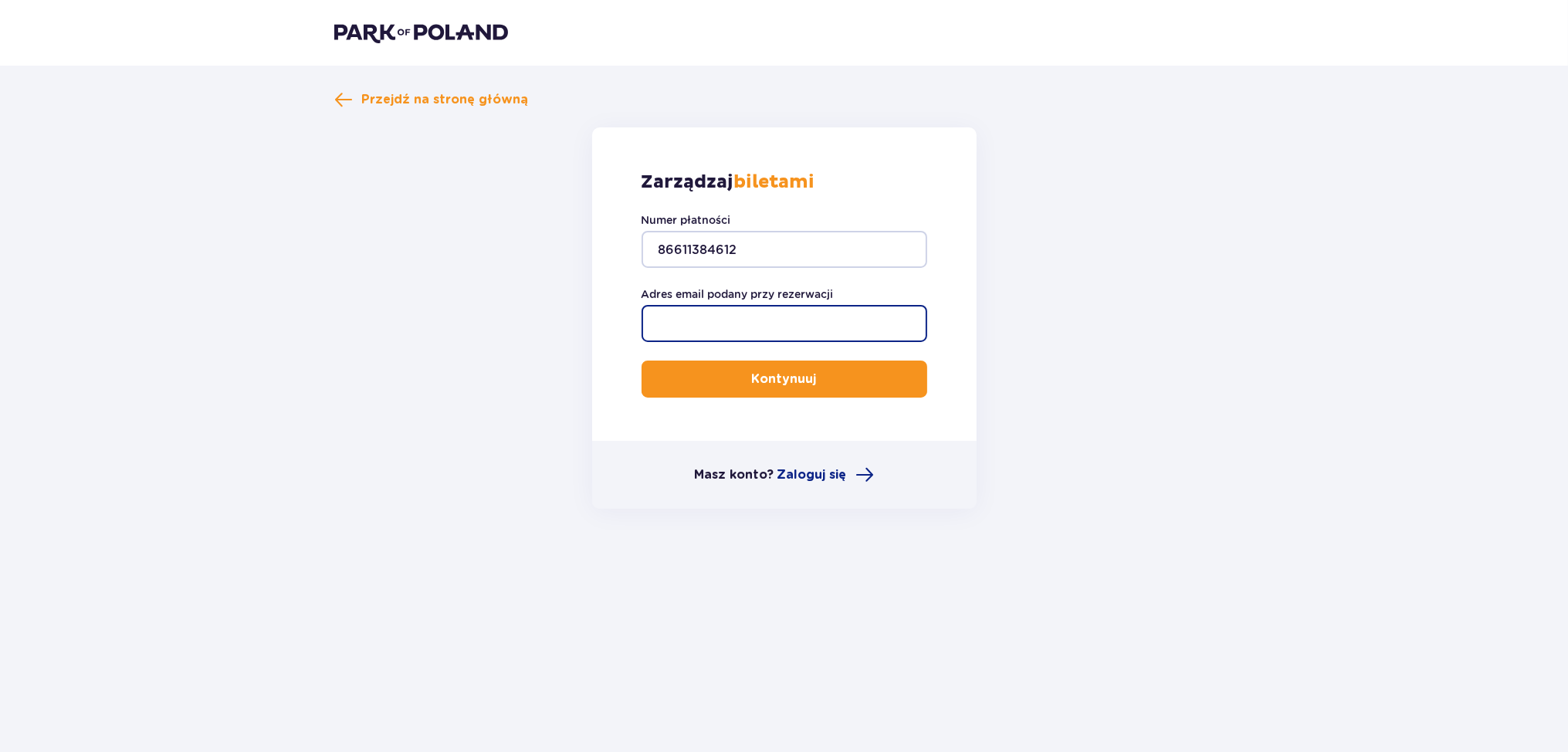
click at [749, 320] on input "Adres email podany przy rezerwacji" at bounding box center [784, 323] width 285 height 37
type input "emiliabuzun@gmail.com"
click at [752, 380] on p "Kontynuuj" at bounding box center [784, 379] width 65 height 17
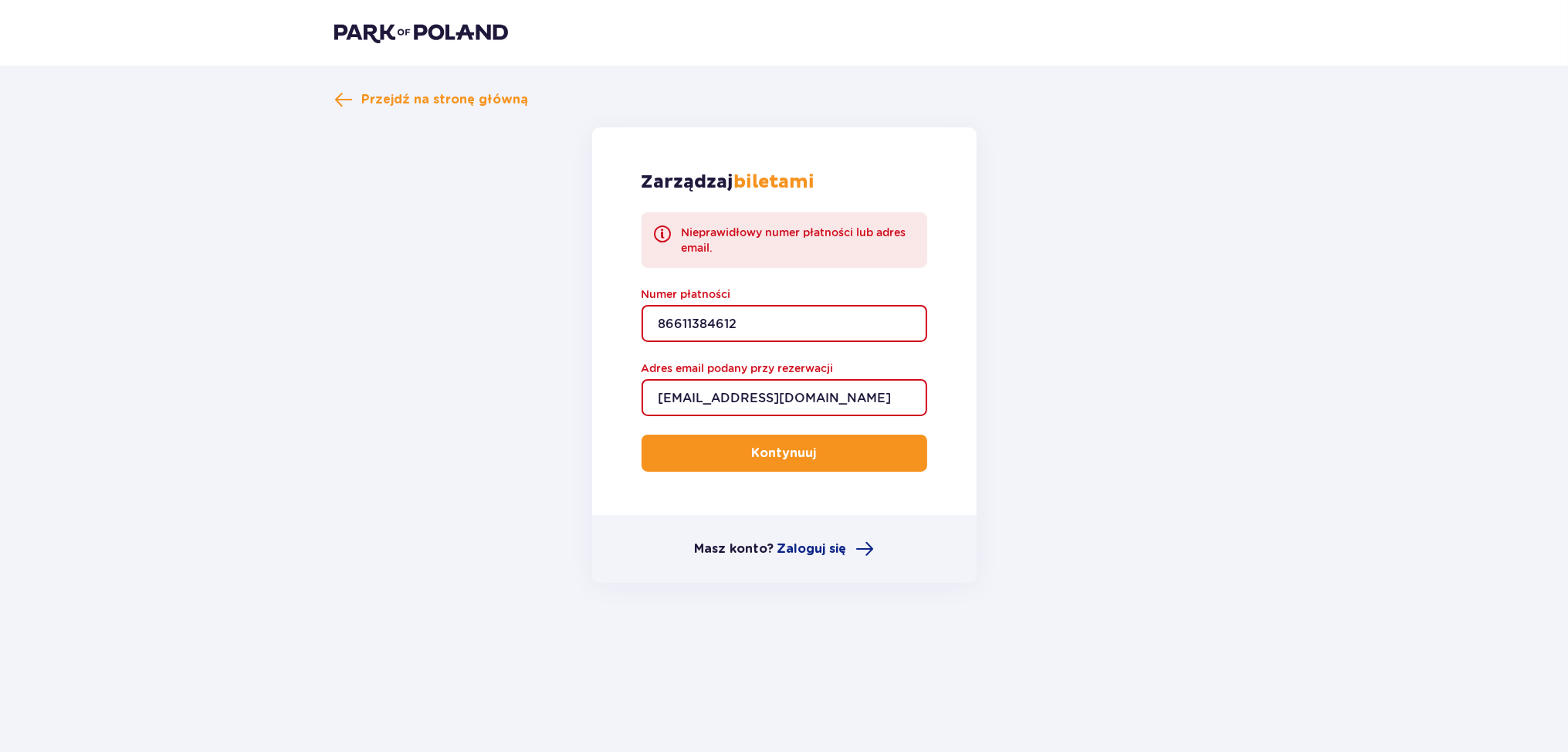
click at [400, 39] on img at bounding box center [421, 32] width 174 height 21
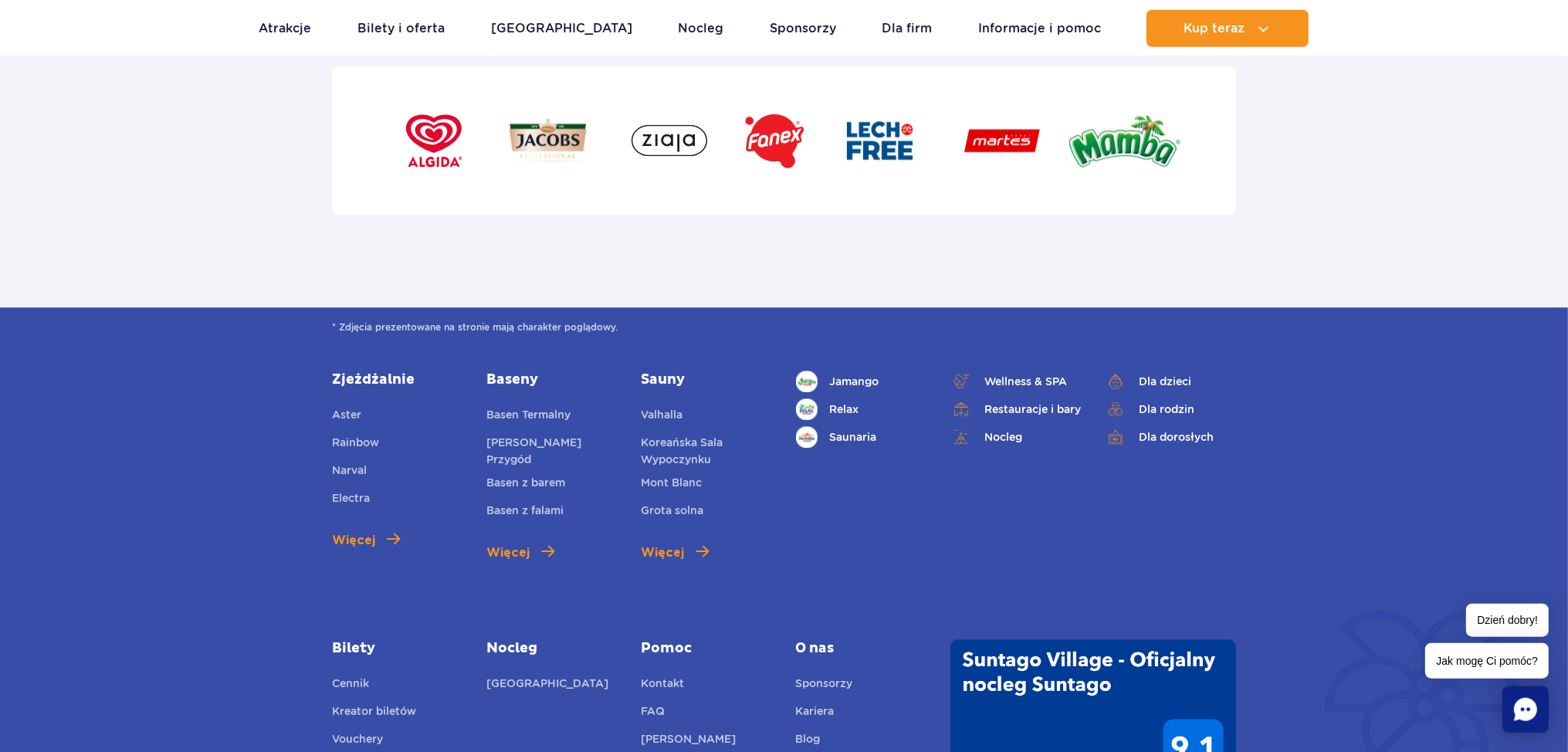
scroll to position [5724, 0]
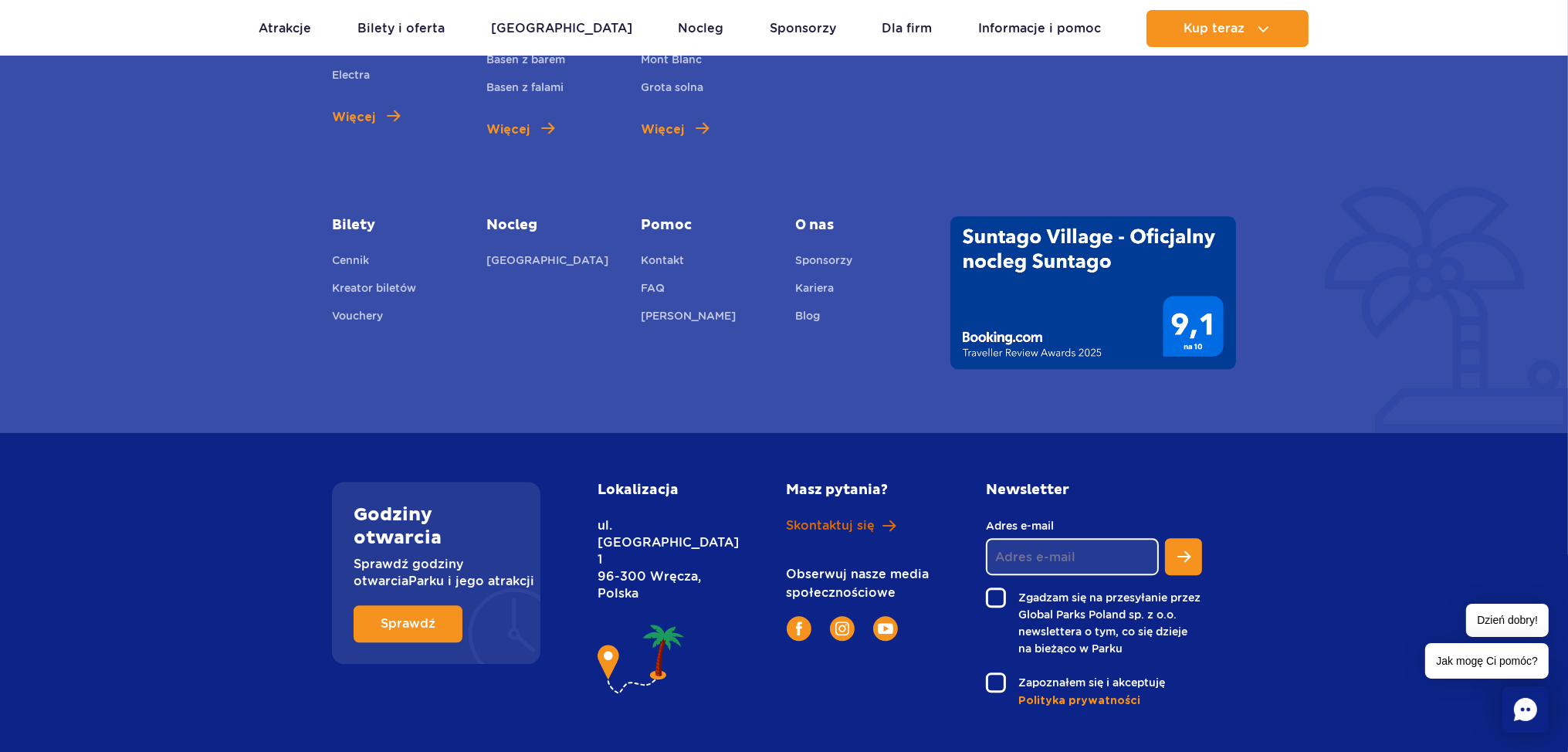
click at [828, 517] on span "Skontaktuj się" at bounding box center [832, 526] width 89 height 17
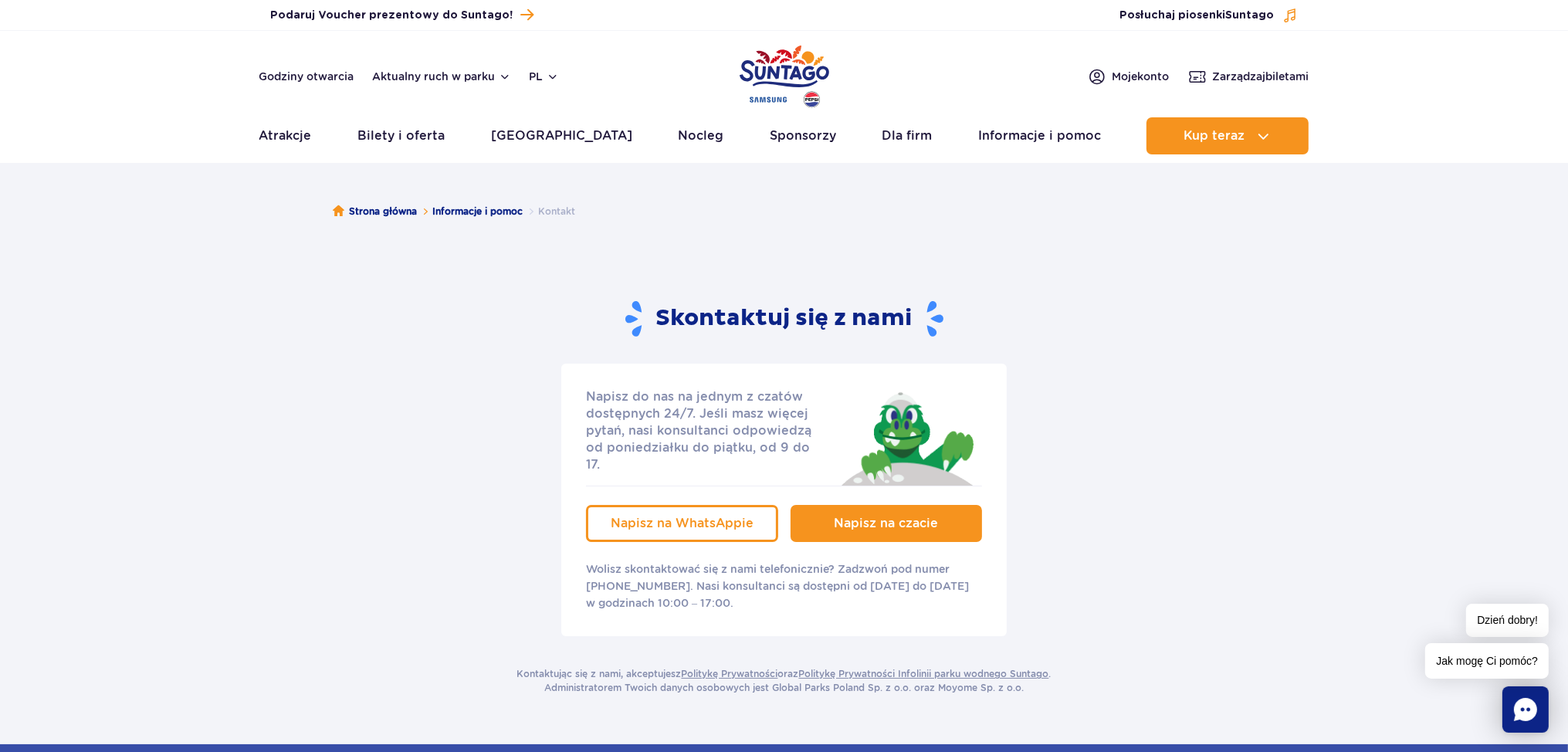
click at [837, 516] on span "Napisz na czacie" at bounding box center [886, 523] width 104 height 15
